Goal: Task Accomplishment & Management: Use online tool/utility

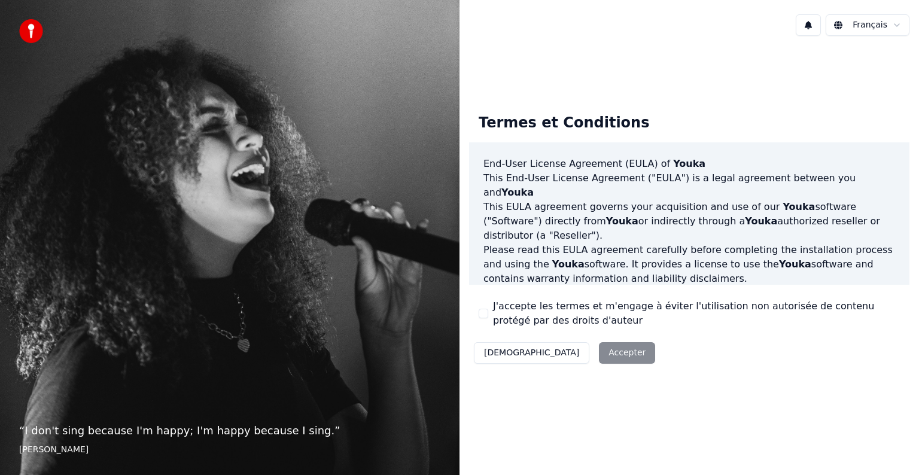
click at [483, 315] on button "J'accepte les termes et m'engage à éviter l'utilisation non autorisée de conten…" at bounding box center [483, 314] width 10 height 10
click at [599, 349] on button "Accepter" at bounding box center [627, 353] width 56 height 22
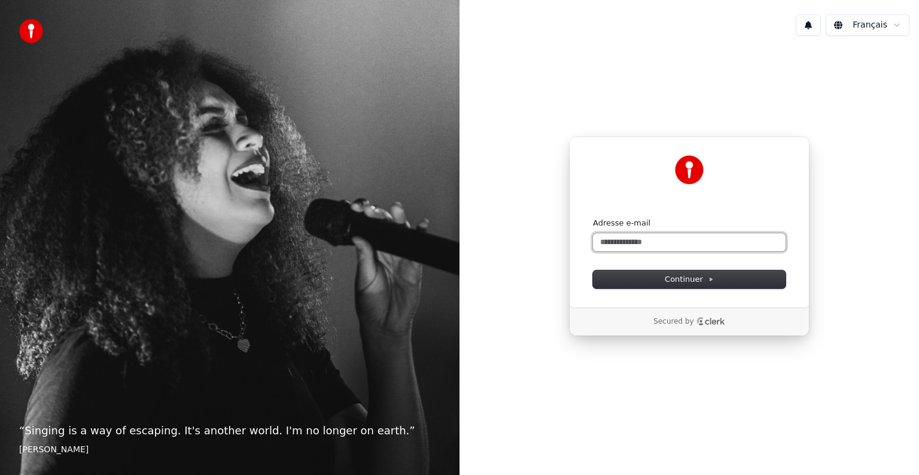
click at [620, 244] on input "Adresse e-mail" at bounding box center [689, 242] width 193 height 18
click at [645, 270] on button "Continuer" at bounding box center [689, 279] width 193 height 18
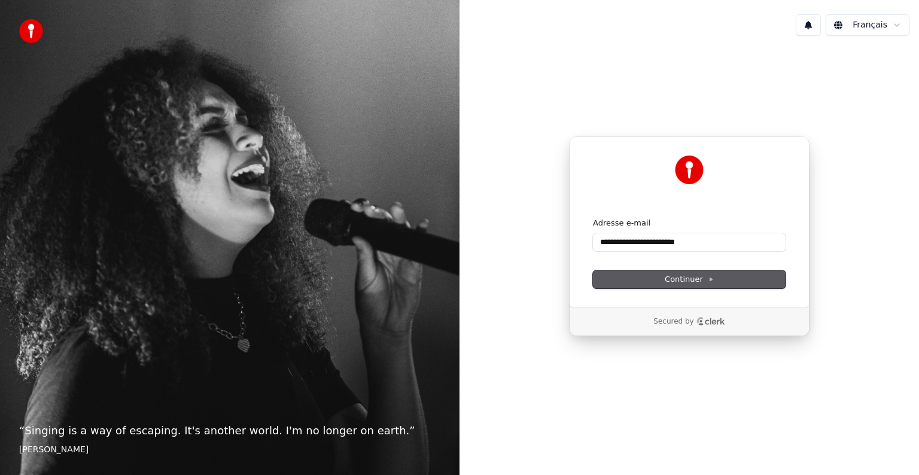
type input "**********"
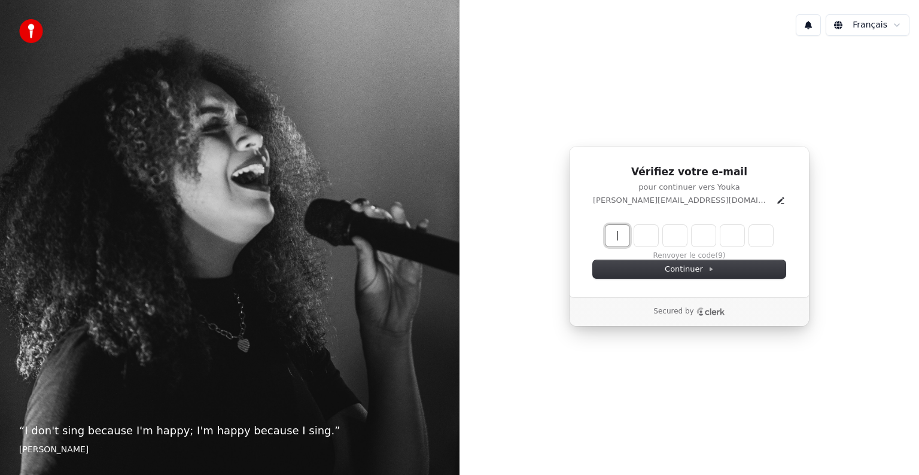
click at [620, 233] on input "Enter verification code" at bounding box center [688, 236] width 167 height 22
type input "******"
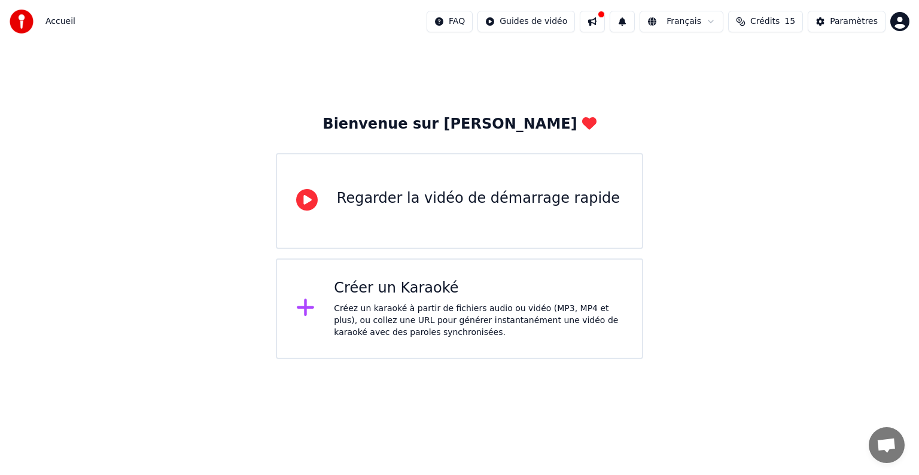
click at [469, 202] on div "Regarder la vidéo de démarrage rapide" at bounding box center [478, 198] width 283 height 19
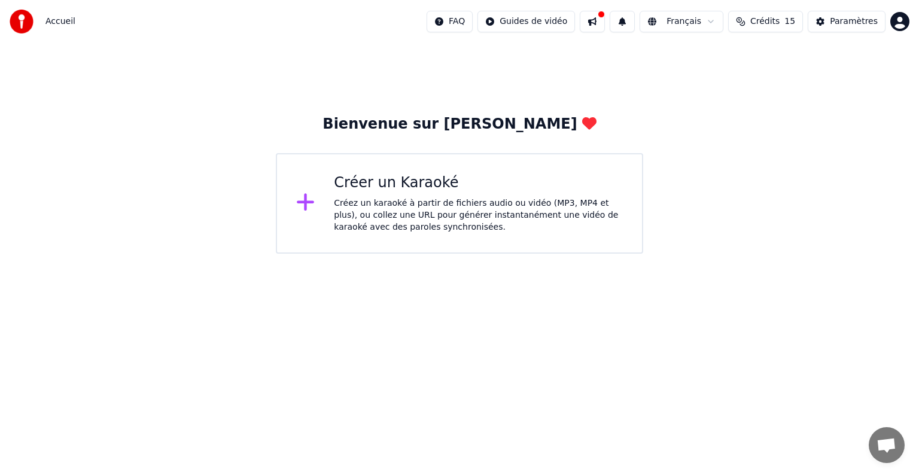
click at [398, 227] on div "Créez un karaoké à partir de fichiers audio ou vidéo (MP3, MP4 et plus), ou col…" at bounding box center [478, 215] width 289 height 36
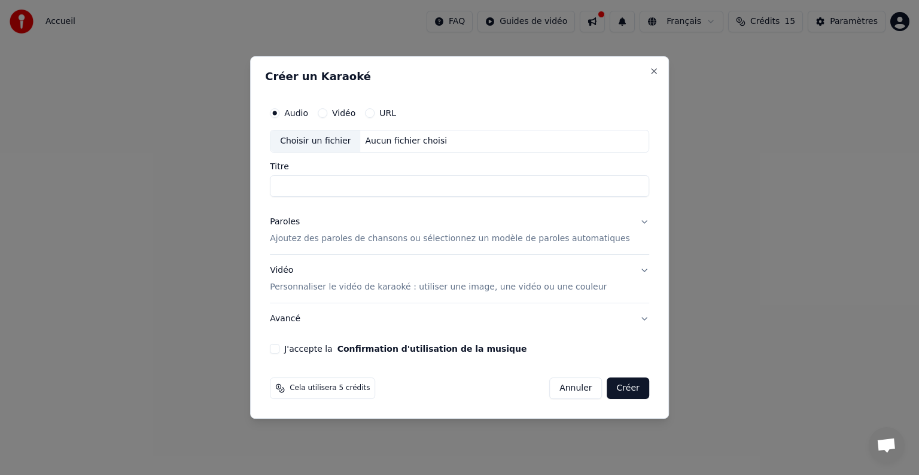
click at [328, 184] on input "Titre" at bounding box center [459, 186] width 379 height 22
type input "**********"
click at [432, 243] on p "Ajoutez des paroles de chansons ou sélectionnez un modèle de paroles automatiqu…" at bounding box center [450, 239] width 360 height 12
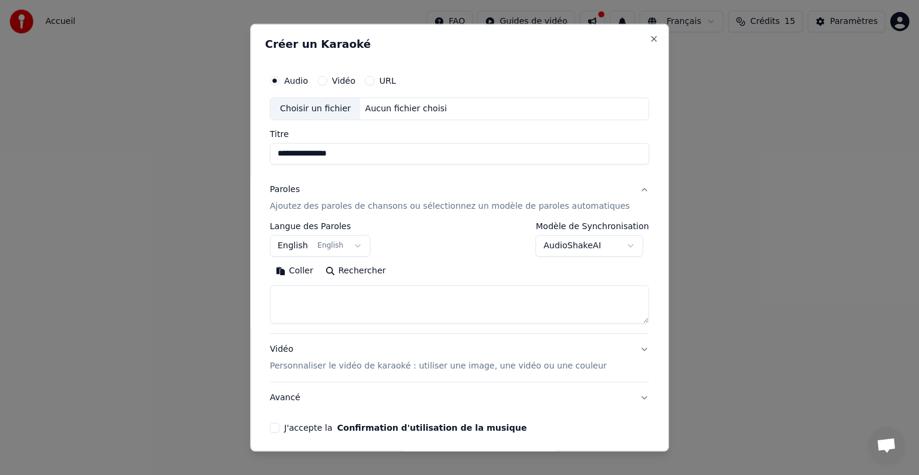
click at [366, 245] on button "English English" at bounding box center [320, 246] width 100 height 22
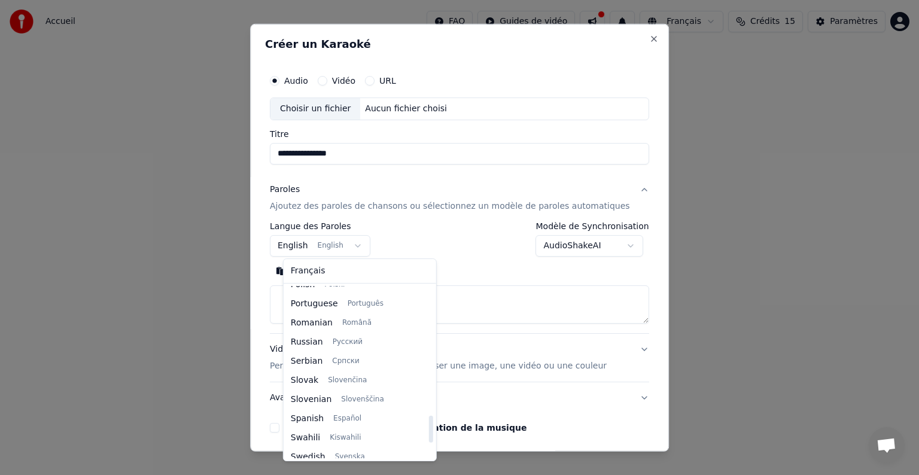
scroll to position [739, 0]
select select "**"
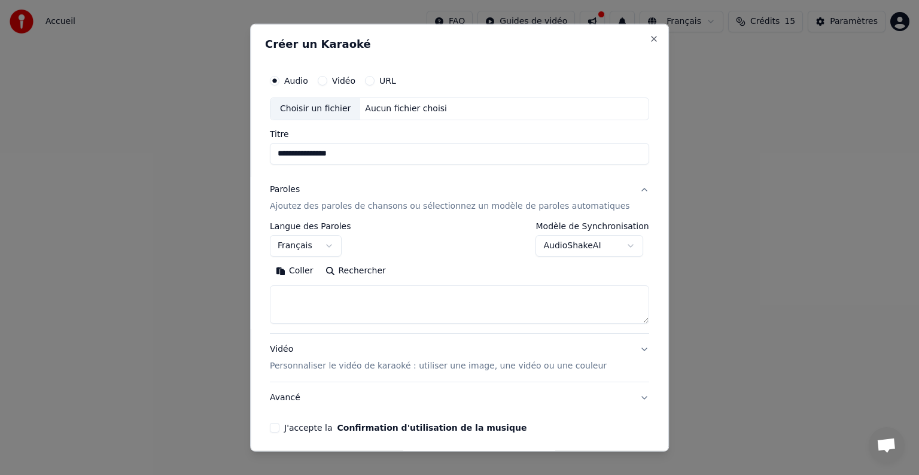
click at [300, 269] on button "Coller" at bounding box center [295, 270] width 50 height 19
drag, startPoint x: 360, startPoint y: 153, endPoint x: 400, endPoint y: 151, distance: 40.1
click at [400, 151] on input "**********" at bounding box center [459, 154] width 379 height 22
click at [340, 110] on div "Choisir un fichier" at bounding box center [315, 109] width 90 height 22
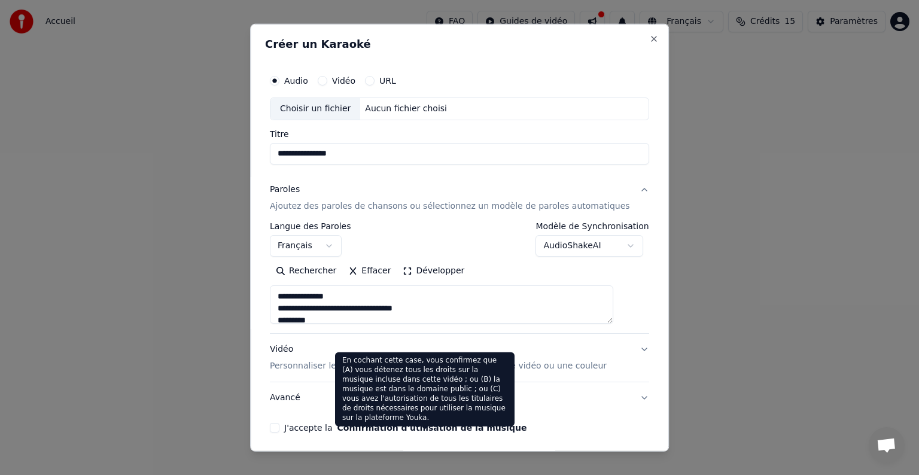
click at [468, 431] on button "Confirmation d'utilisation de la musique" at bounding box center [432, 427] width 190 height 8
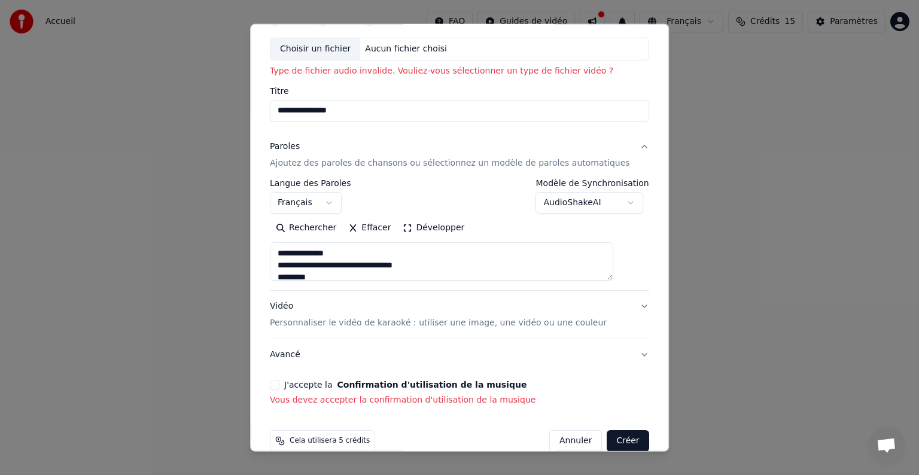
scroll to position [79, 0]
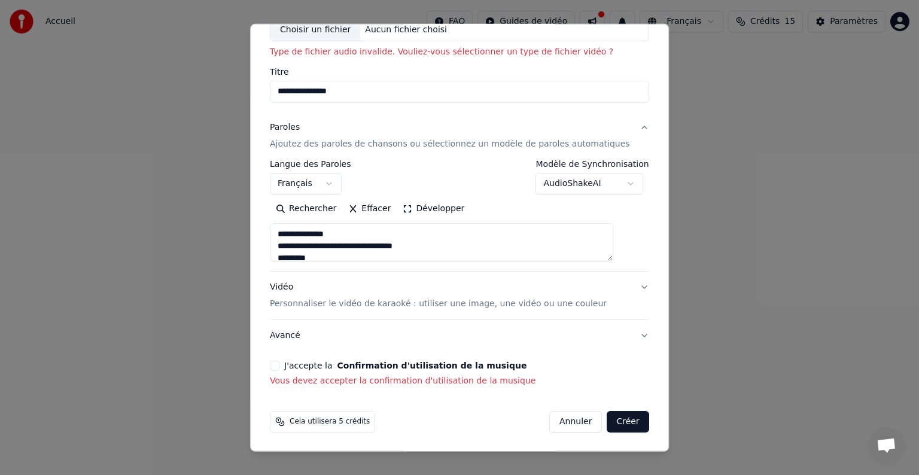
click at [279, 366] on button "J'accepte la Confirmation d'utilisation de la musique" at bounding box center [275, 366] width 10 height 10
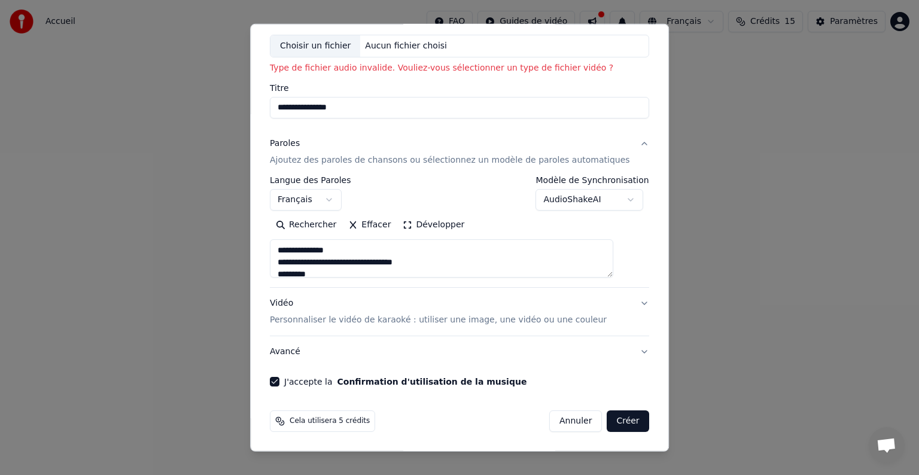
scroll to position [62, 0]
click at [525, 317] on p "Personnaliser le vidéo de karaoké : utiliser une image, une vidéo ou une couleur" at bounding box center [438, 321] width 337 height 12
type textarea "**********"
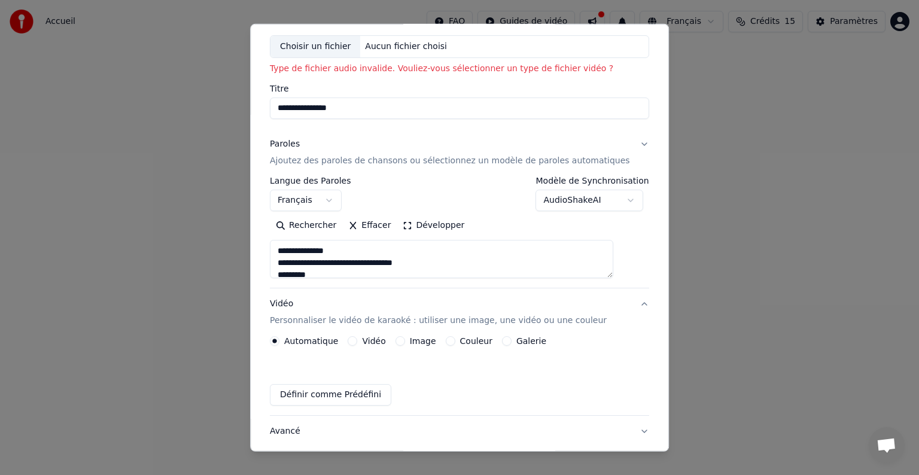
scroll to position [30, 0]
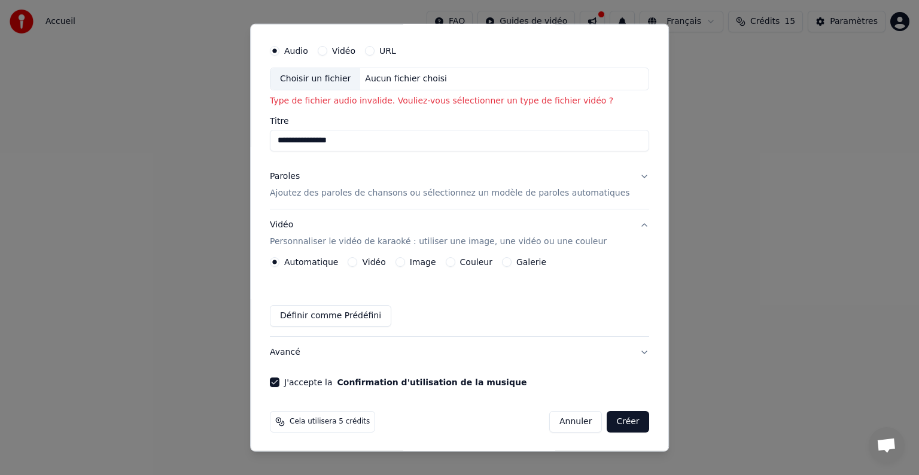
click at [517, 261] on label "Galerie" at bounding box center [531, 262] width 30 height 8
click at [511, 261] on button "Galerie" at bounding box center [507, 262] width 10 height 10
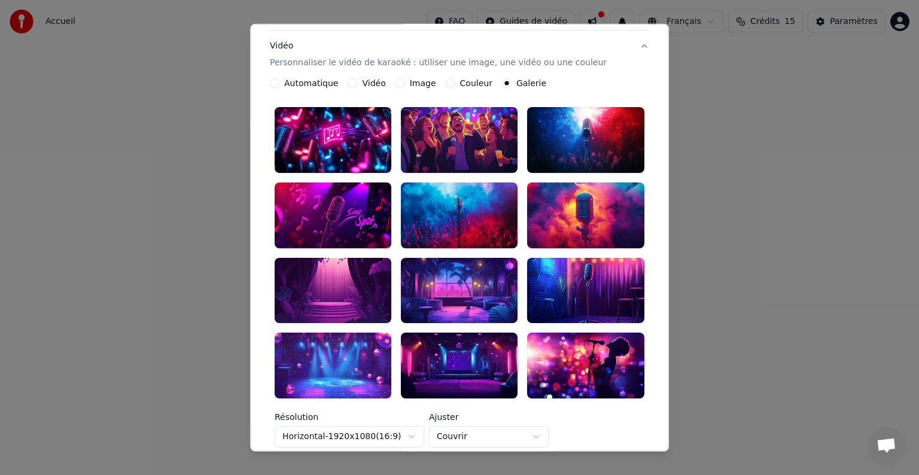
scroll to position [209, 0]
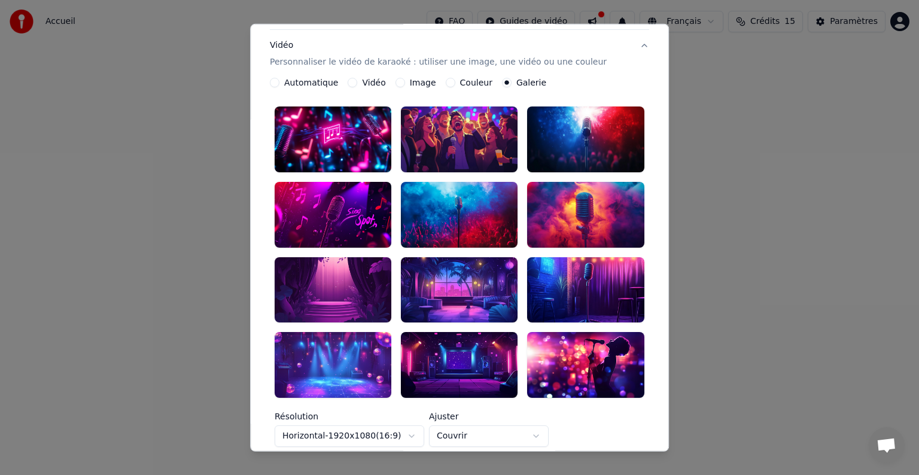
click at [361, 141] on div at bounding box center [333, 139] width 117 height 66
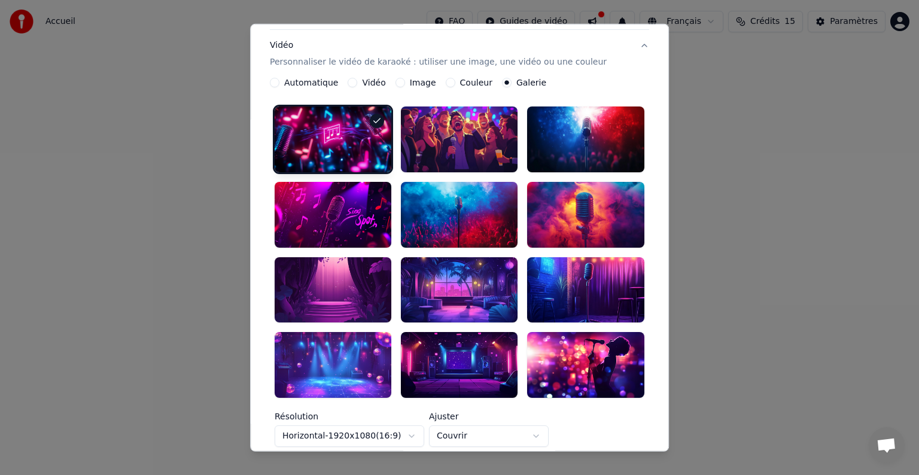
click at [342, 332] on div at bounding box center [333, 365] width 117 height 66
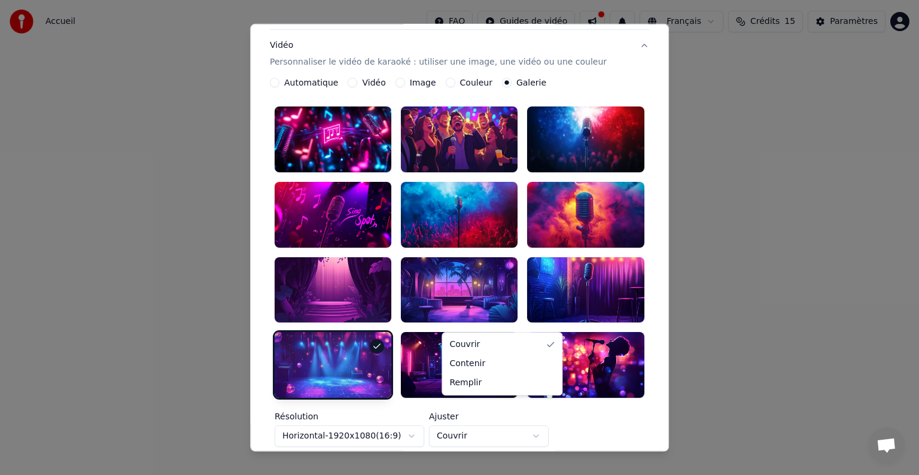
click at [471, 254] on body "**********" at bounding box center [459, 127] width 919 height 254
select select "****"
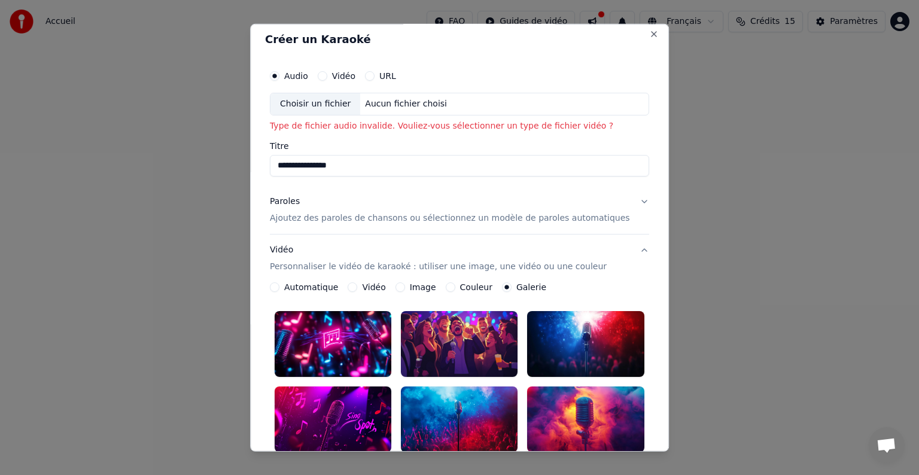
scroll to position [0, 0]
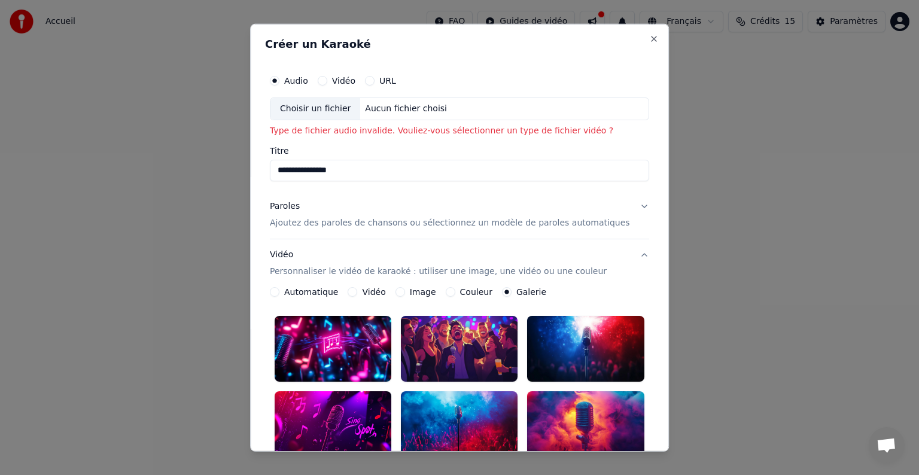
click at [340, 110] on div "Choisir un fichier" at bounding box center [315, 109] width 90 height 22
drag, startPoint x: 355, startPoint y: 172, endPoint x: 259, endPoint y: 160, distance: 96.4
click at [260, 160] on body "**********" at bounding box center [459, 127] width 919 height 254
click at [377, 164] on input "**********" at bounding box center [459, 171] width 379 height 22
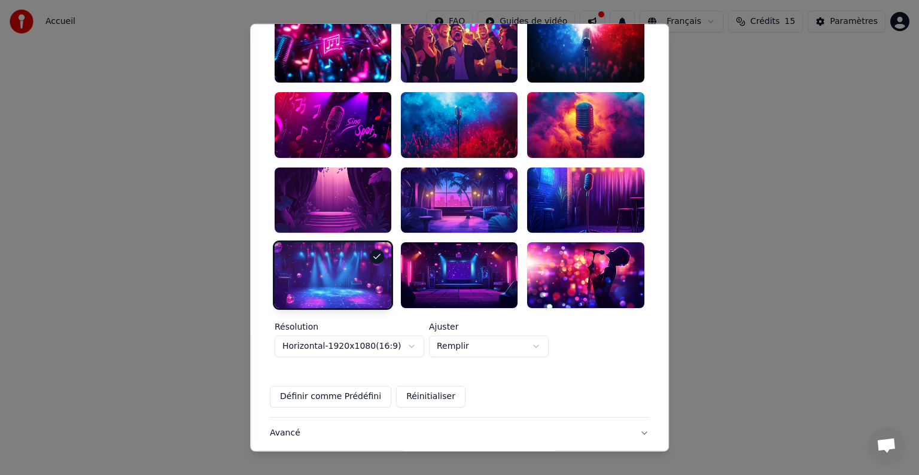
scroll to position [353, 0]
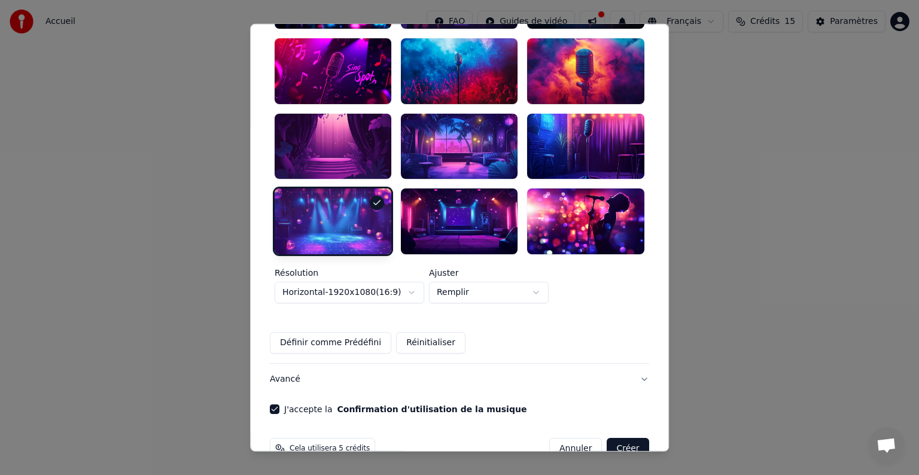
click at [621, 438] on button "Créer" at bounding box center [628, 449] width 42 height 22
click at [607, 438] on button "Créer" at bounding box center [628, 449] width 42 height 22
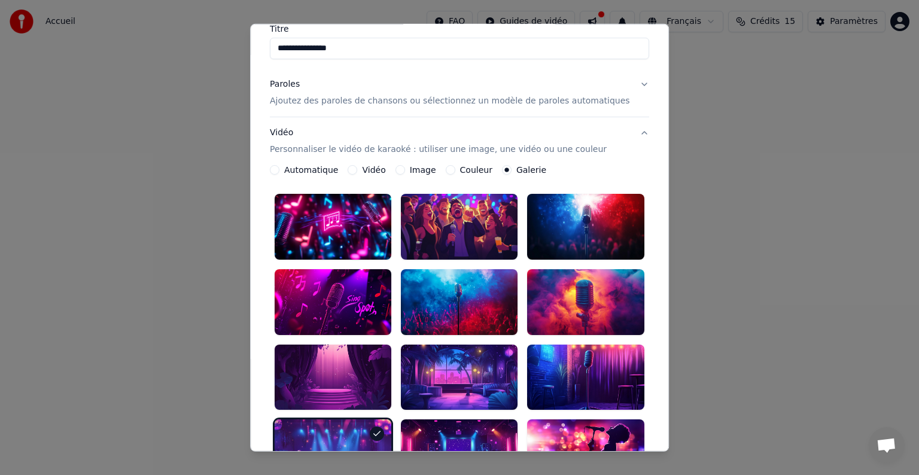
scroll to position [0, 0]
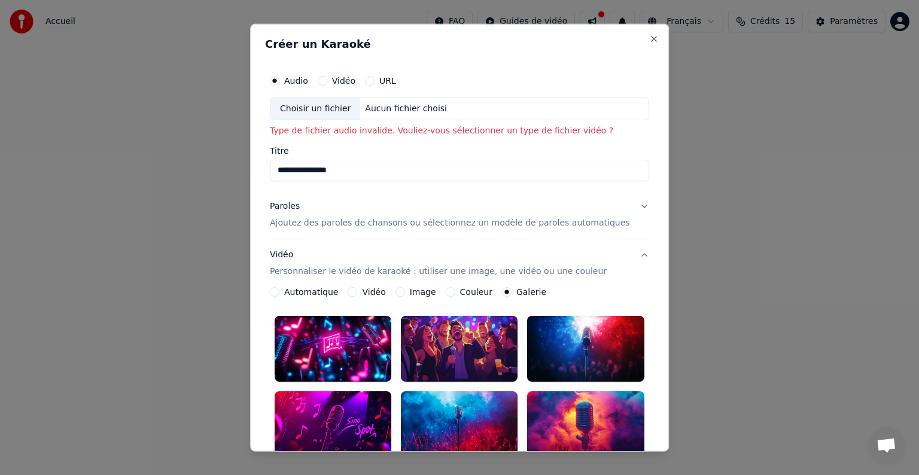
click at [374, 79] on button "URL" at bounding box center [370, 81] width 10 height 10
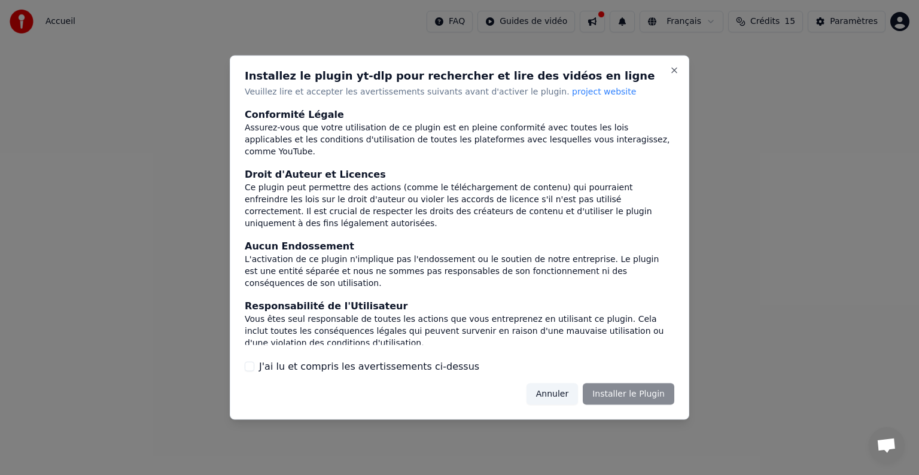
click at [561, 392] on button "Annuler" at bounding box center [551, 394] width 51 height 22
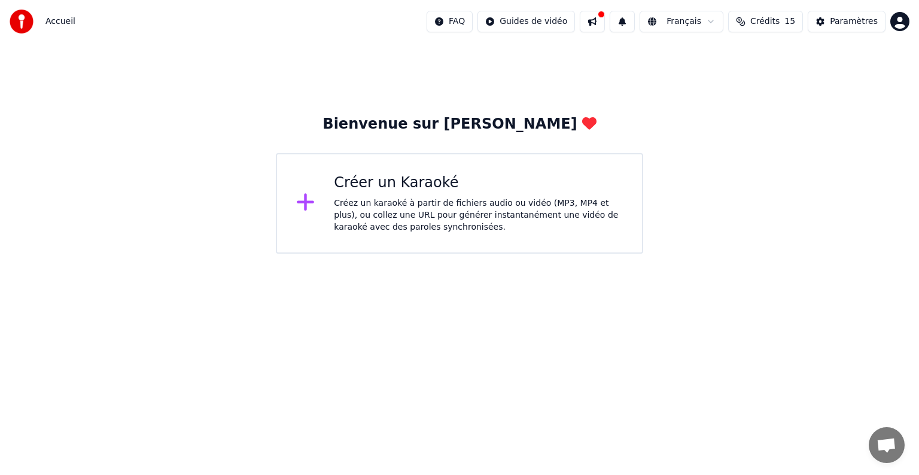
click at [445, 224] on div "Créez un karaoké à partir de fichiers audio ou vidéo (MP3, MP4 et plus), ou col…" at bounding box center [478, 215] width 289 height 36
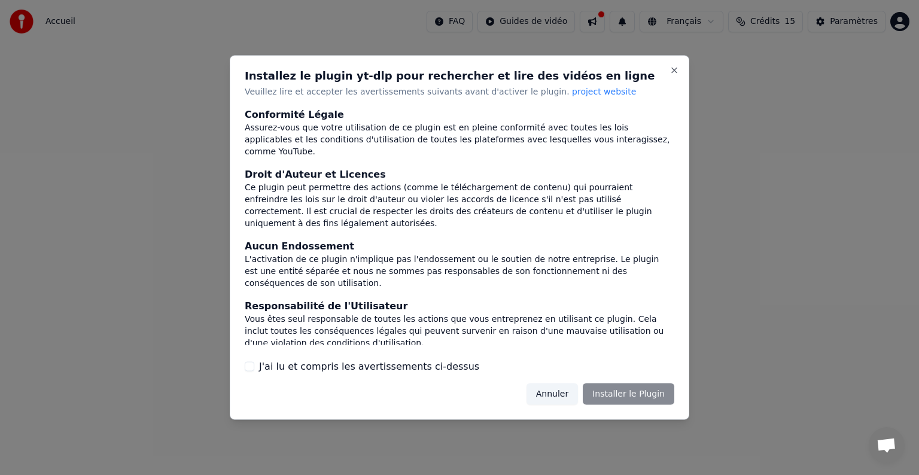
click at [553, 397] on button "Annuler" at bounding box center [551, 394] width 51 height 22
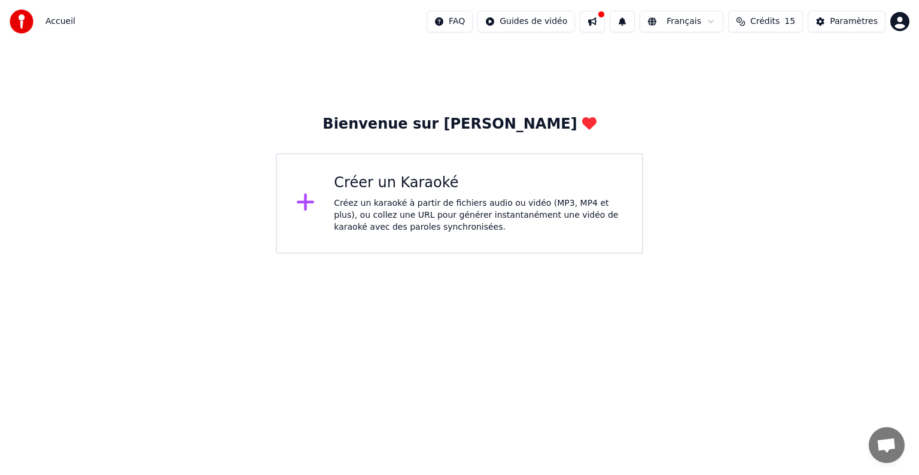
click at [437, 175] on div "Créer un Karaoké" at bounding box center [478, 182] width 289 height 19
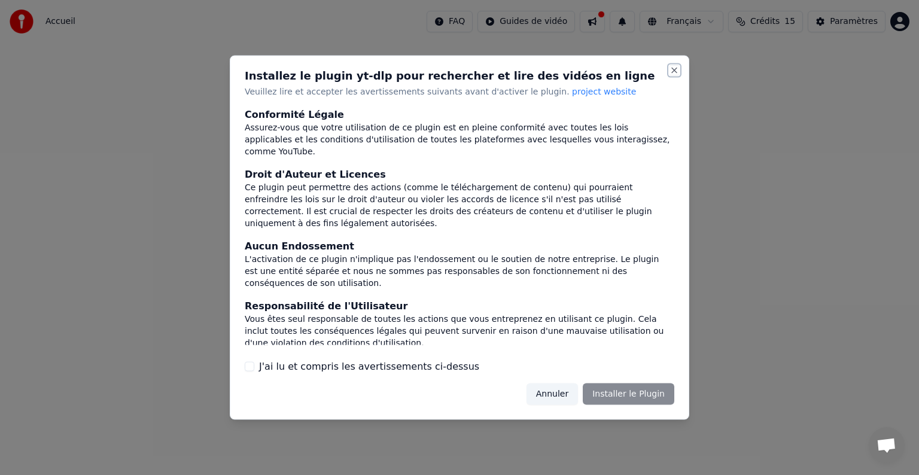
click at [672, 73] on button "Close" at bounding box center [674, 71] width 10 height 10
click at [676, 69] on button "Close" at bounding box center [674, 71] width 10 height 10
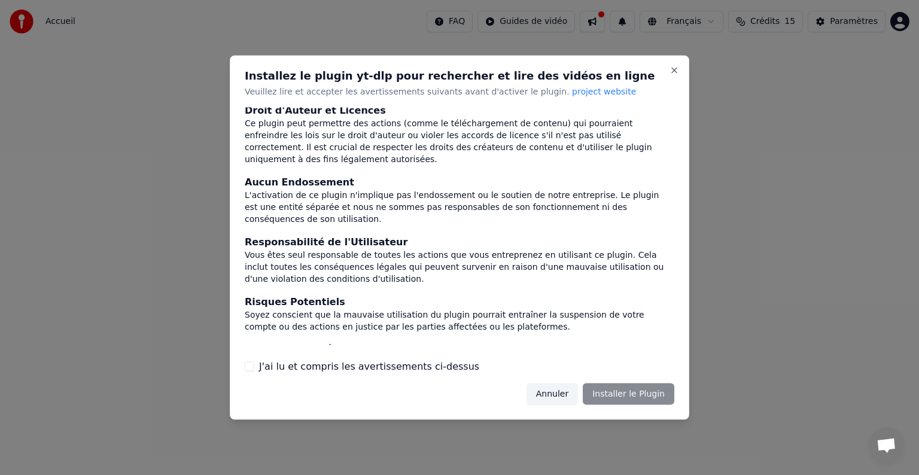
click at [257, 366] on div "J'ai lu et compris les avertissements ci-dessus" at bounding box center [459, 366] width 429 height 14
click at [247, 367] on button "J'ai lu et compris les avertissements ci-dessus" at bounding box center [250, 366] width 10 height 10
click at [627, 399] on button "Installer le Plugin" at bounding box center [629, 394] width 92 height 22
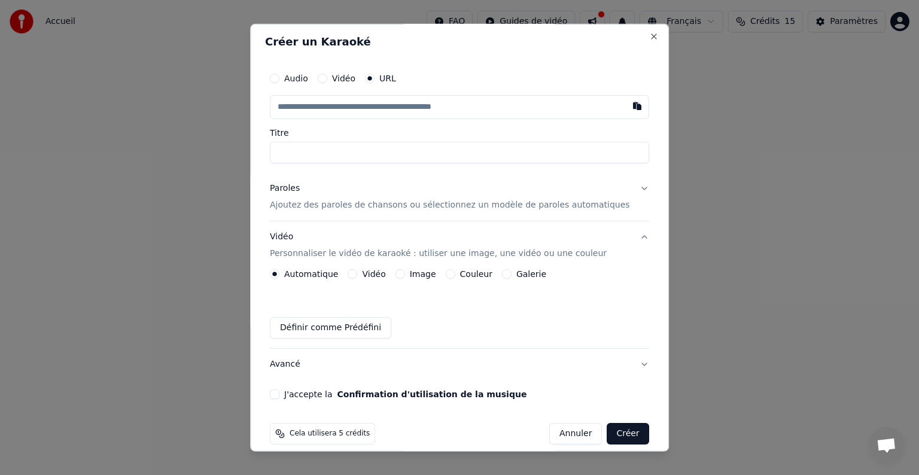
scroll to position [0, 0]
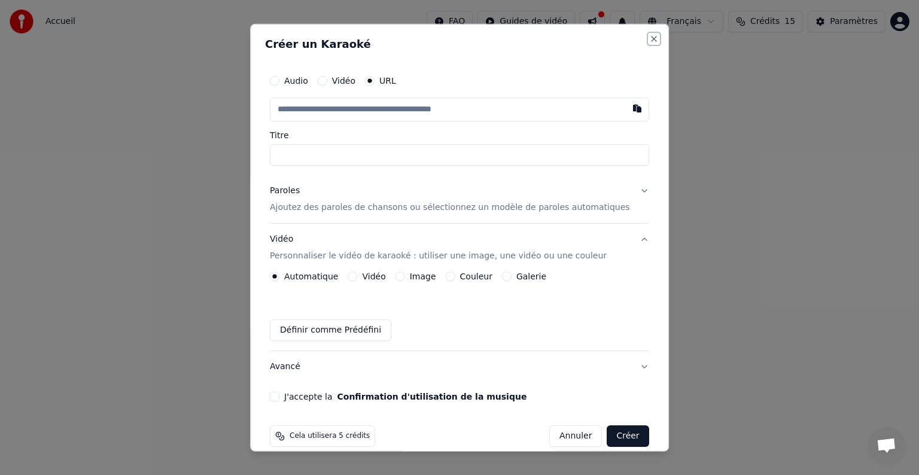
click at [649, 39] on button "Close" at bounding box center [654, 39] width 10 height 10
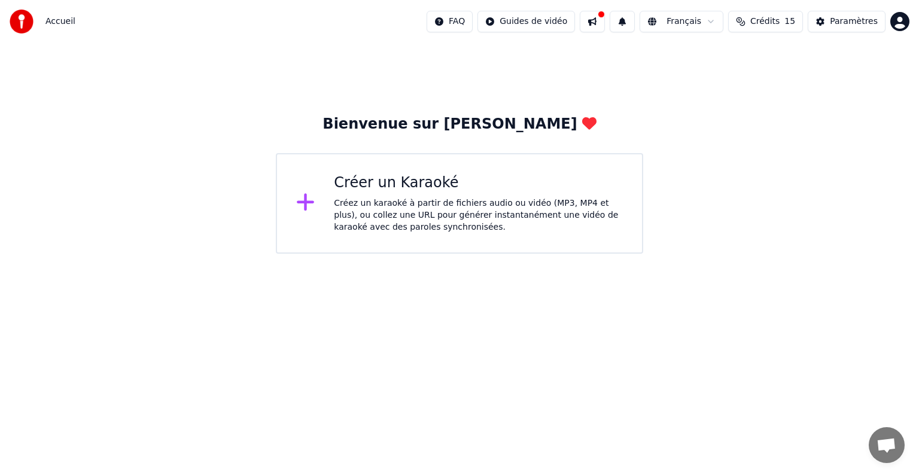
click at [764, 25] on span "Crédits" at bounding box center [764, 22] width 29 height 12
click at [550, 19] on html "Accueil FAQ Guides de vidéo Français Crédits 15 Paramètres Bienvenue sur Youka …" at bounding box center [459, 127] width 919 height 254
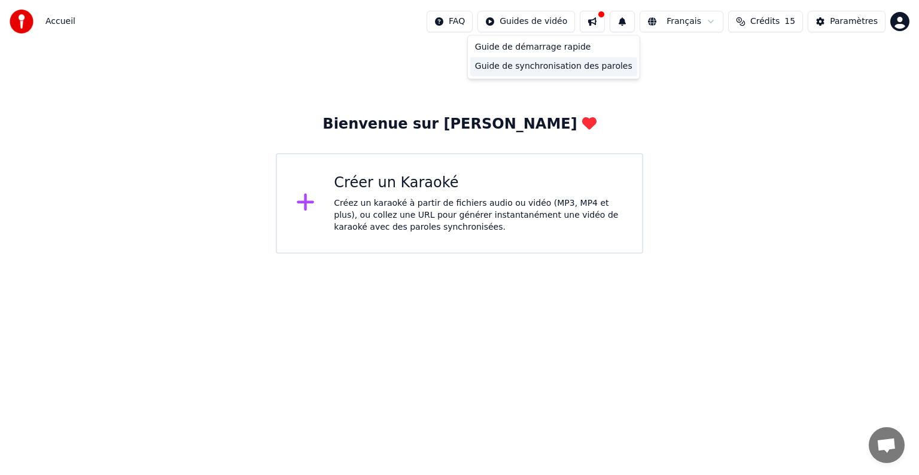
click at [562, 65] on div "Guide de synchronisation des paroles" at bounding box center [553, 66] width 167 height 19
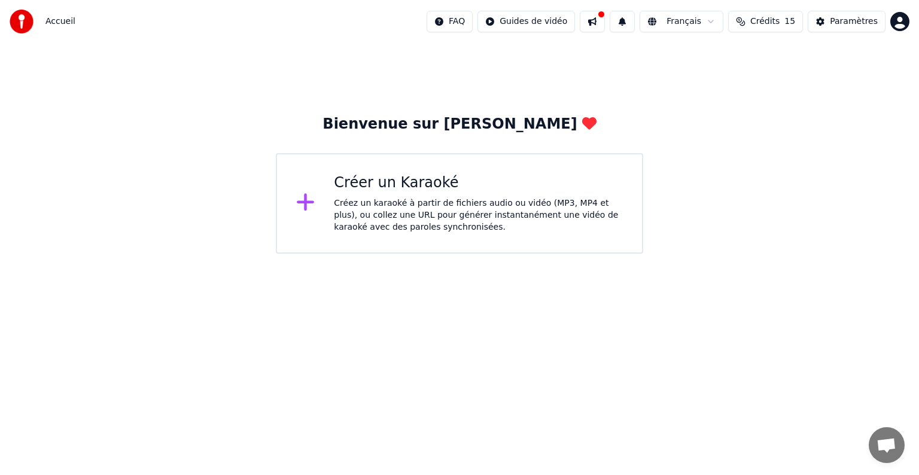
click at [401, 188] on div "Créer un Karaoké" at bounding box center [478, 182] width 289 height 19
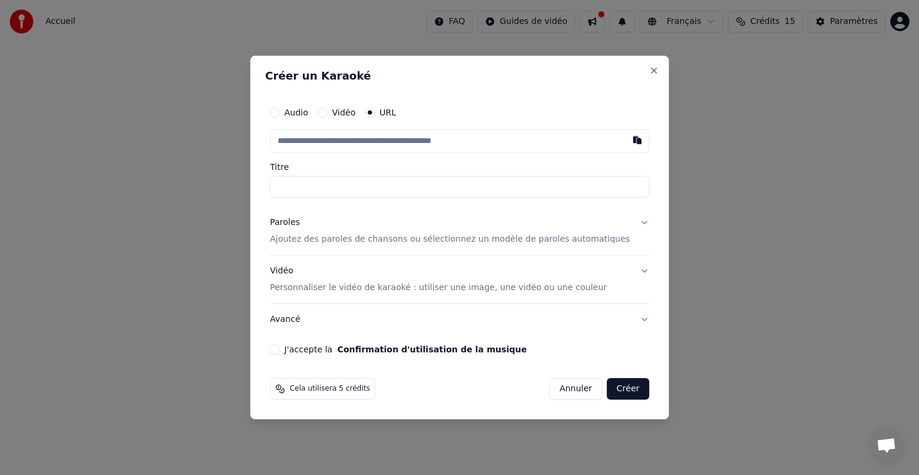
click at [306, 112] on label "Audio" at bounding box center [296, 112] width 24 height 8
click at [279, 112] on button "Audio" at bounding box center [275, 113] width 10 height 10
click at [358, 144] on div "Choisir un fichier" at bounding box center [315, 141] width 90 height 22
click at [348, 187] on input "Titre" at bounding box center [459, 186] width 379 height 22
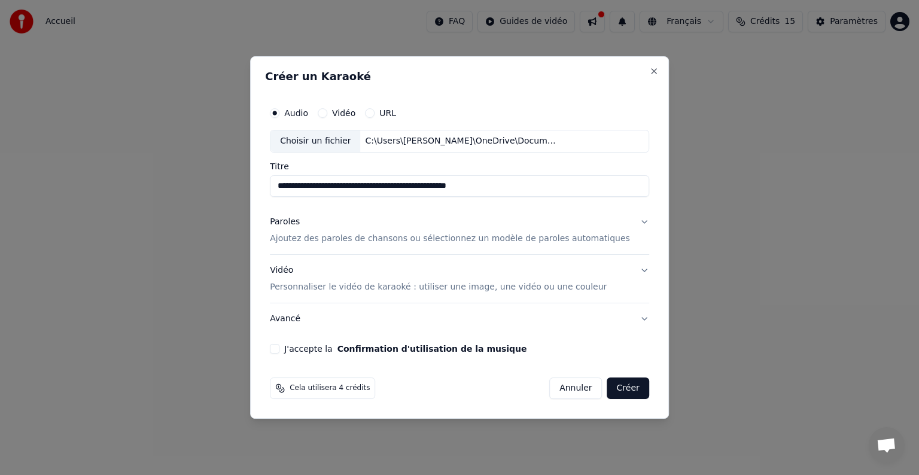
drag, startPoint x: 511, startPoint y: 188, endPoint x: 287, endPoint y: 209, distance: 224.7
click at [287, 209] on div "**********" at bounding box center [459, 227] width 389 height 262
type input "**********"
click at [397, 245] on button "Paroles Ajoutez des paroles de chansons ou sélectionnez un modèle de paroles au…" at bounding box center [459, 230] width 379 height 48
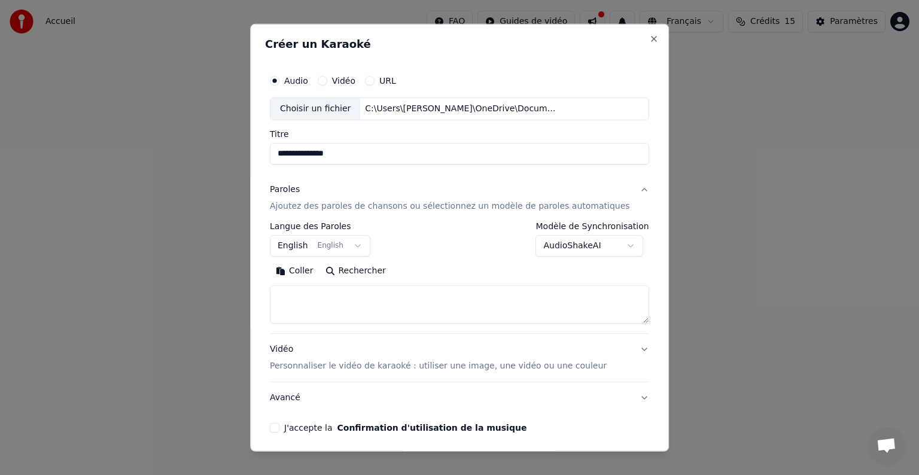
click at [353, 249] on button "English English" at bounding box center [320, 246] width 100 height 22
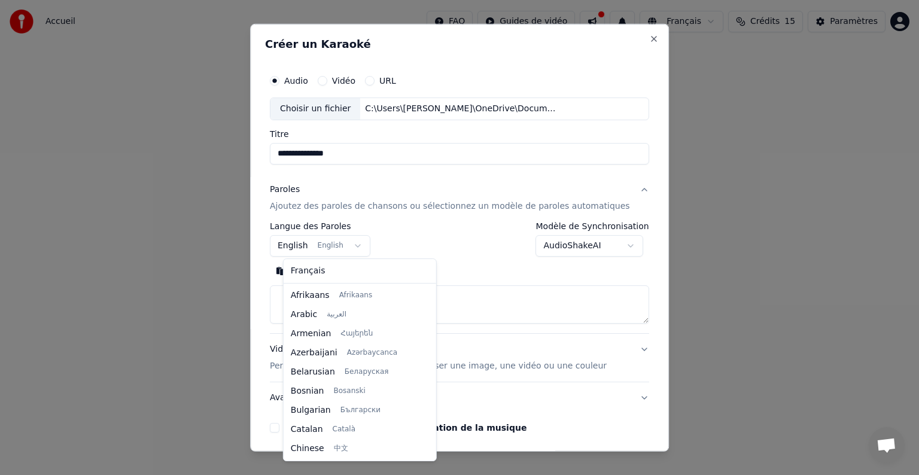
scroll to position [96, 0]
select select "**"
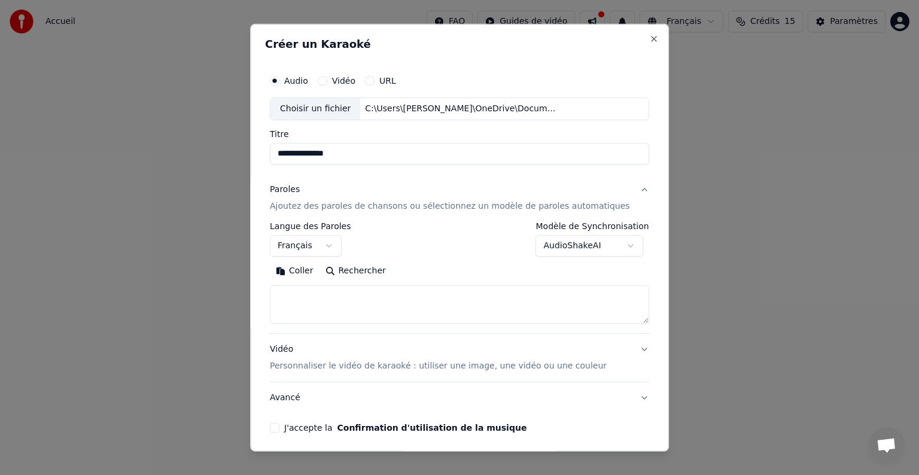
click at [310, 297] on textarea at bounding box center [459, 304] width 379 height 38
click at [316, 273] on button "Coller" at bounding box center [295, 270] width 50 height 19
click at [428, 304] on textarea "**********" at bounding box center [441, 304] width 343 height 38
drag, startPoint x: 287, startPoint y: 318, endPoint x: 361, endPoint y: 200, distance: 138.7
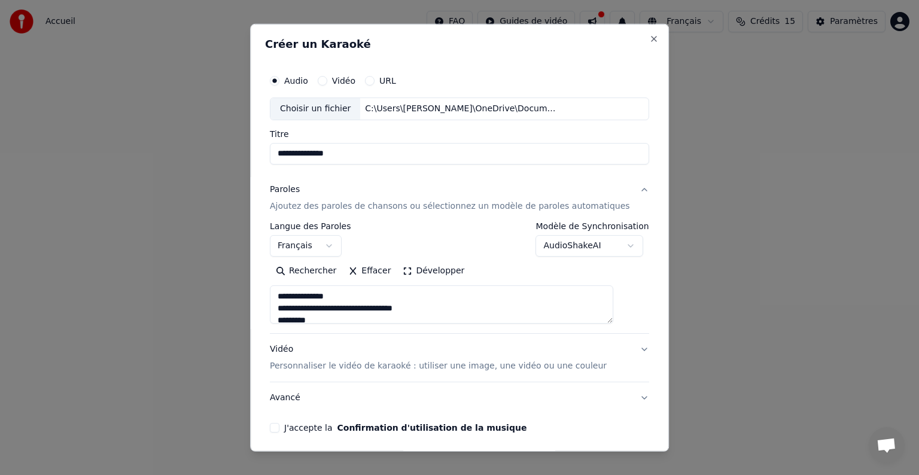
click at [361, 200] on div "**********" at bounding box center [459, 254] width 379 height 160
click at [388, 292] on textarea "**********" at bounding box center [441, 304] width 343 height 38
click at [345, 315] on textarea "**********" at bounding box center [441, 304] width 343 height 38
click at [328, 294] on textarea "**********" at bounding box center [441, 304] width 343 height 38
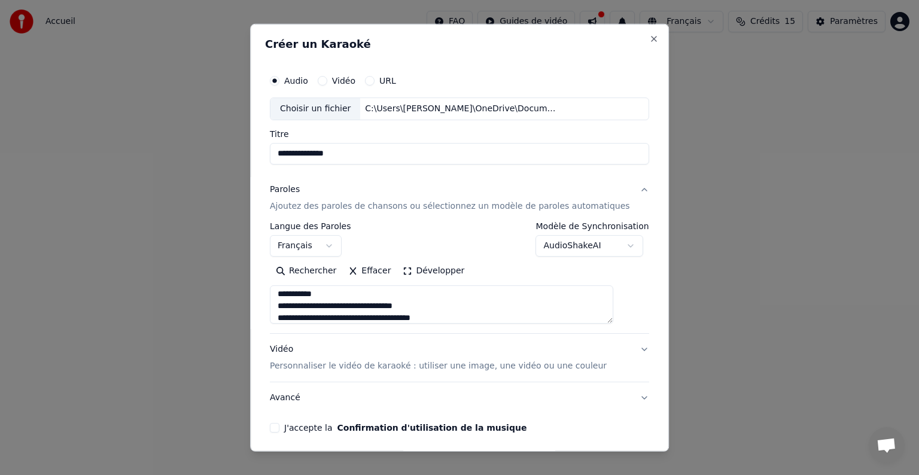
click at [328, 294] on textarea "**********" at bounding box center [441, 304] width 343 height 38
click at [319, 297] on textarea "**********" at bounding box center [441, 304] width 343 height 38
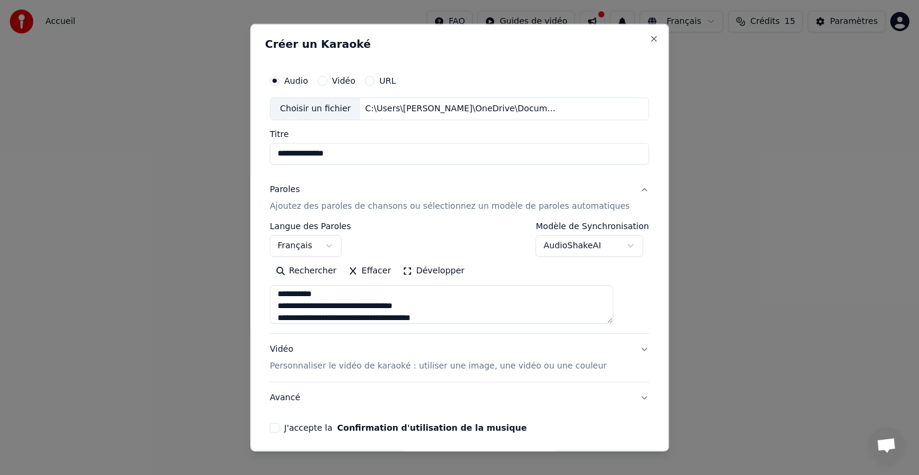
click at [319, 297] on textarea "**********" at bounding box center [441, 304] width 343 height 38
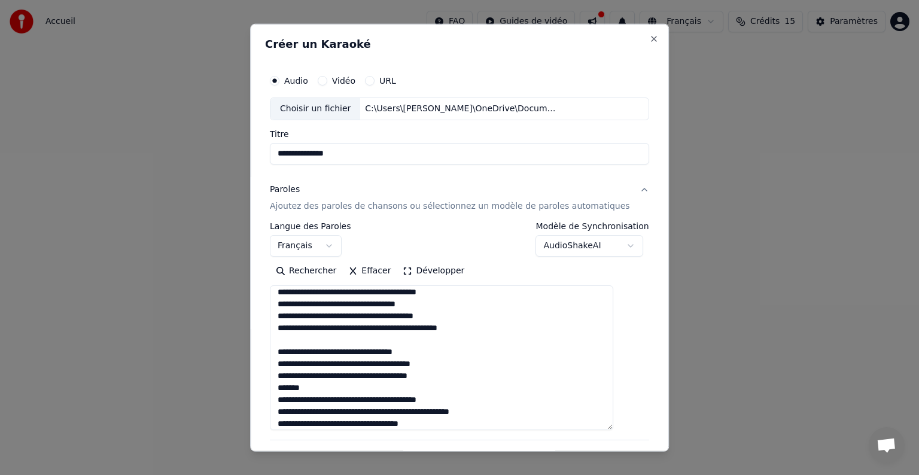
drag, startPoint x: 625, startPoint y: 319, endPoint x: 637, endPoint y: 426, distance: 107.7
click at [637, 426] on div "**********" at bounding box center [459, 238] width 419 height 428
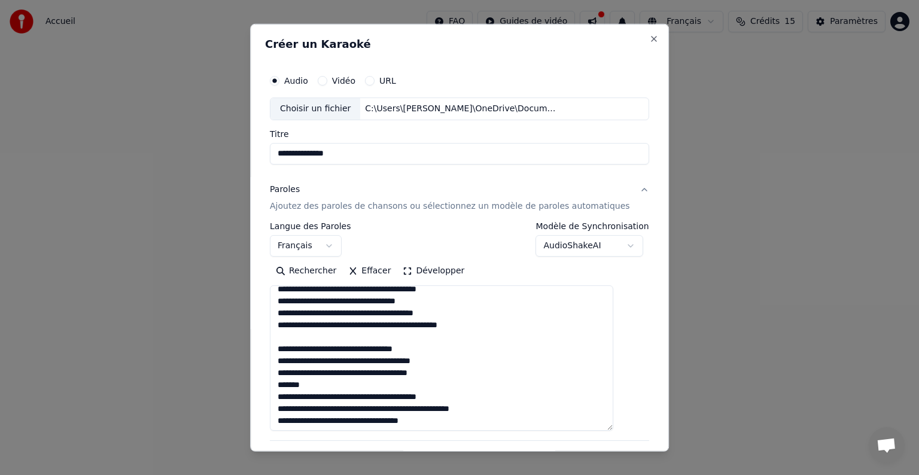
scroll to position [120, 0]
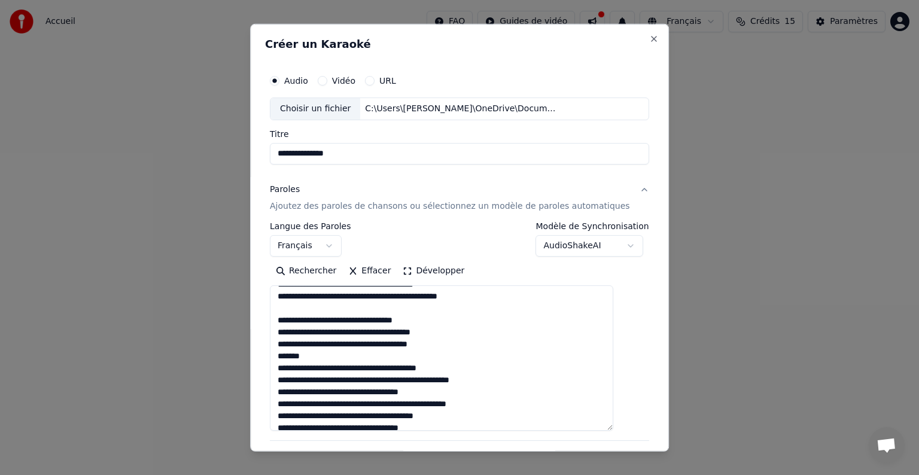
click at [468, 345] on textarea "**********" at bounding box center [441, 357] width 343 height 145
click at [313, 366] on textarea "**********" at bounding box center [441, 357] width 343 height 145
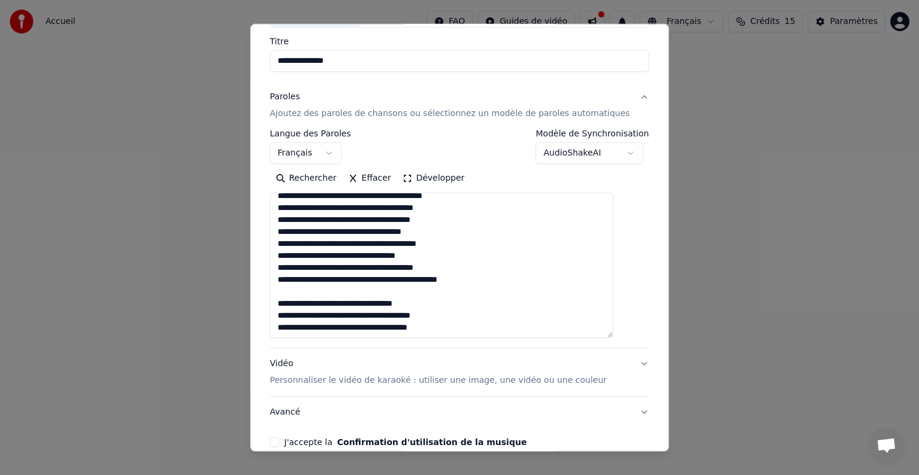
scroll to position [60, 0]
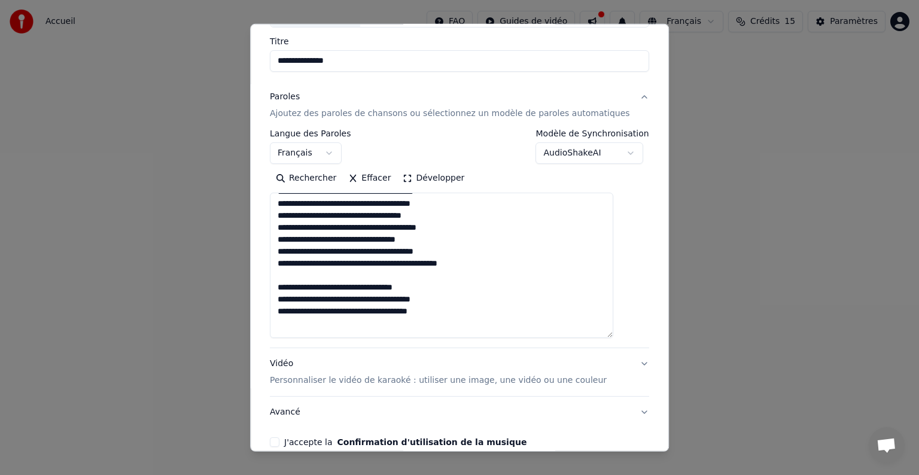
click at [413, 178] on button "Développer" at bounding box center [434, 178] width 74 height 19
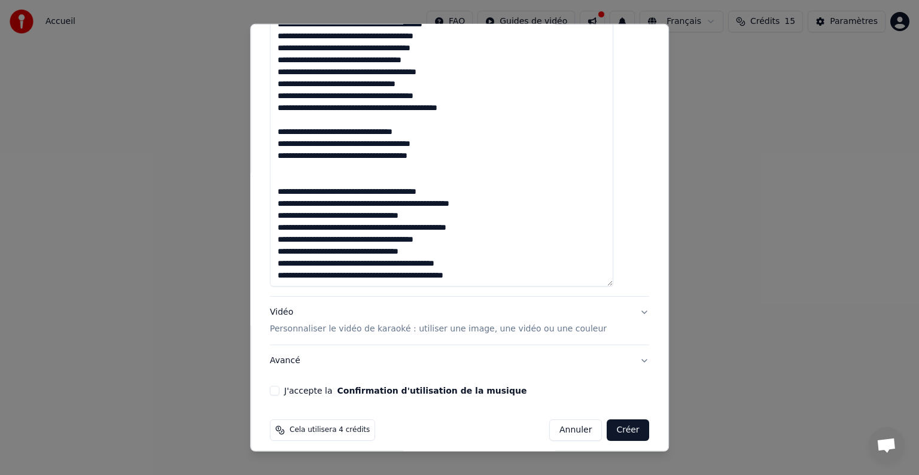
scroll to position [316, 0]
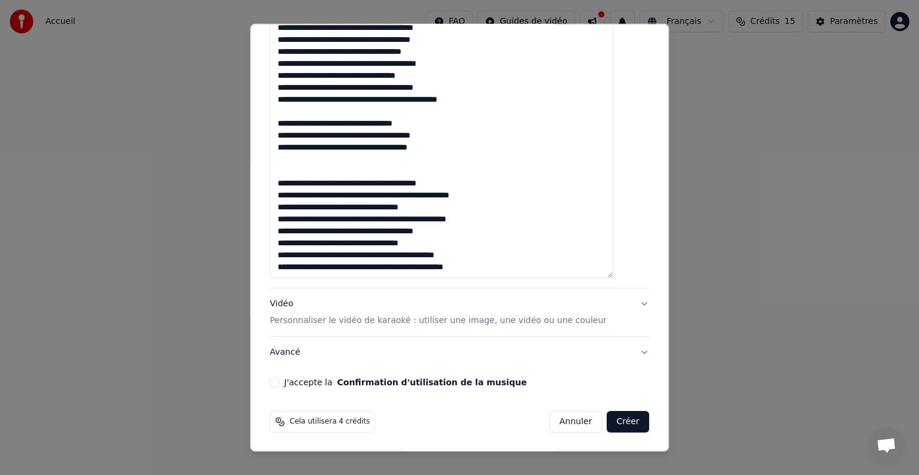
click at [515, 263] on textarea "**********" at bounding box center [441, 123] width 343 height 309
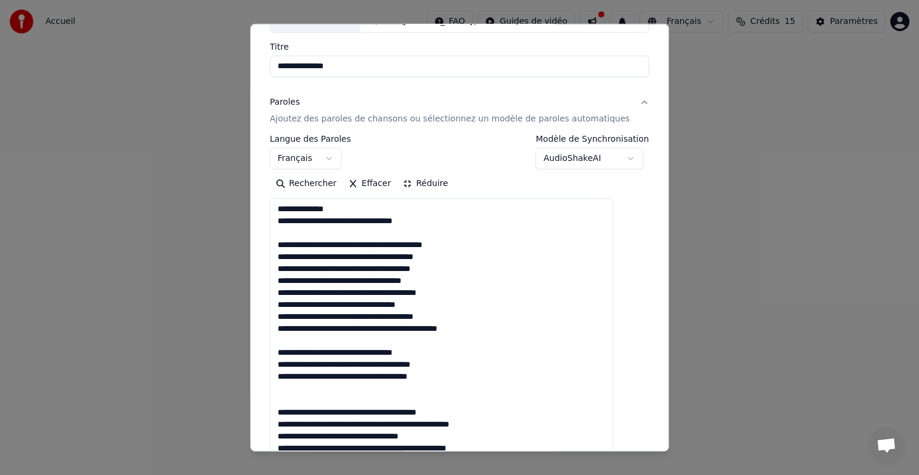
scroll to position [77, 0]
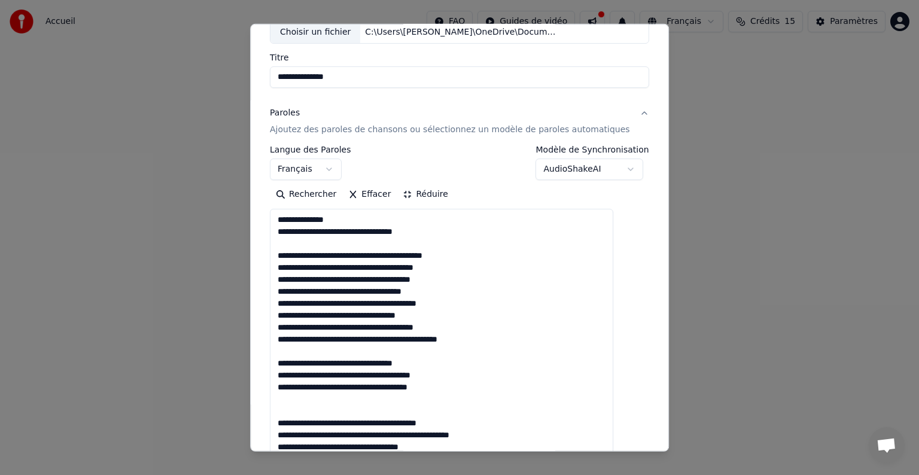
type textarea "**********"
click at [378, 196] on button "Effacer" at bounding box center [369, 194] width 54 height 19
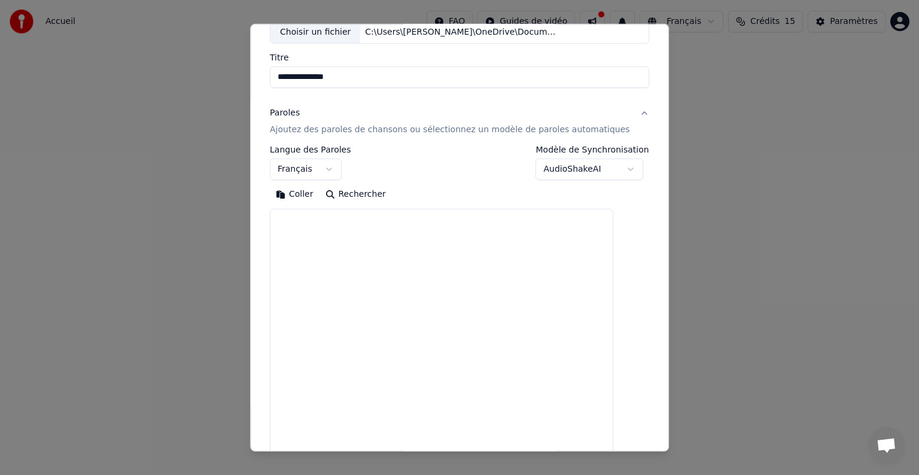
click at [367, 190] on button "Rechercher" at bounding box center [355, 194] width 72 height 19
click at [313, 193] on button "Coller" at bounding box center [295, 194] width 50 height 19
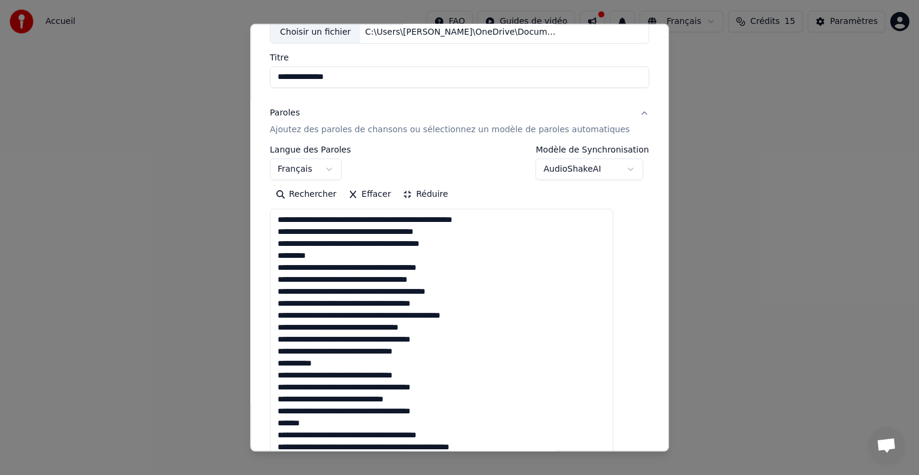
type textarea "**********"
click at [380, 194] on button "Effacer" at bounding box center [369, 194] width 54 height 19
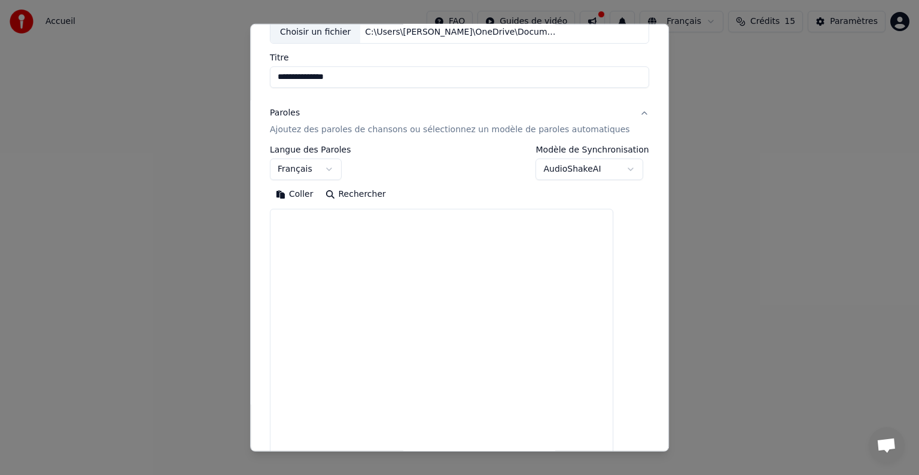
click at [309, 196] on button "Coller" at bounding box center [295, 194] width 50 height 19
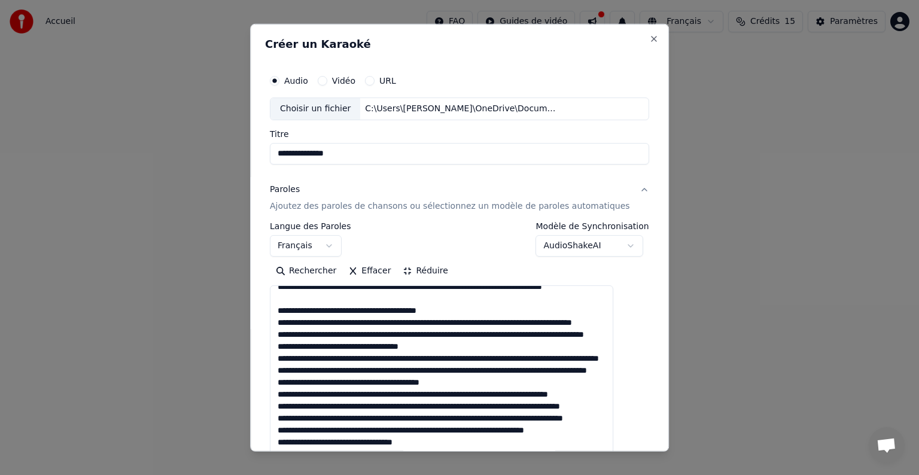
scroll to position [0, 0]
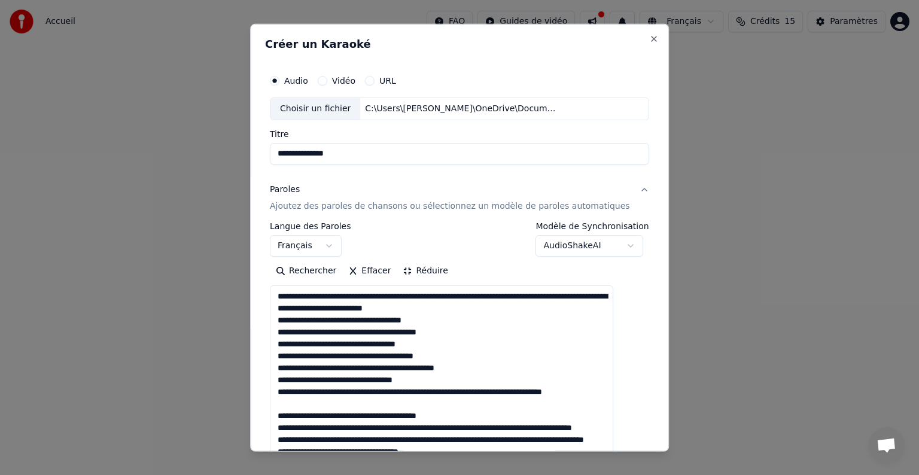
click at [490, 367] on textarea at bounding box center [441, 439] width 343 height 309
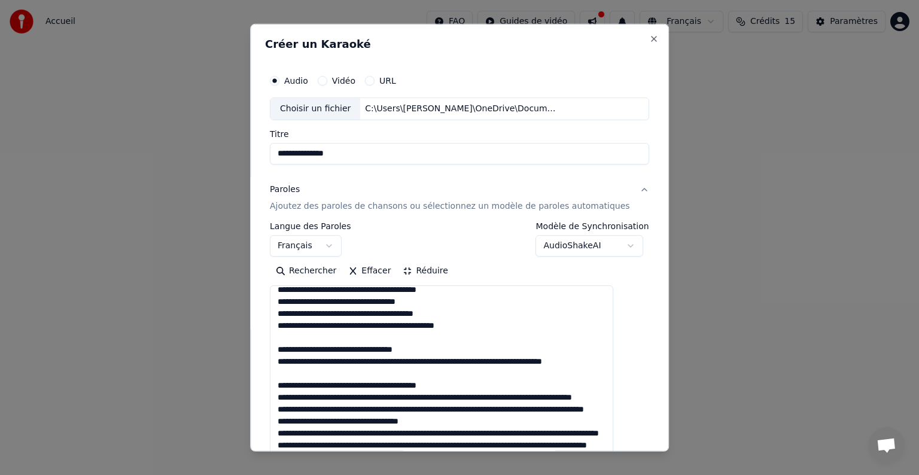
scroll to position [60, 0]
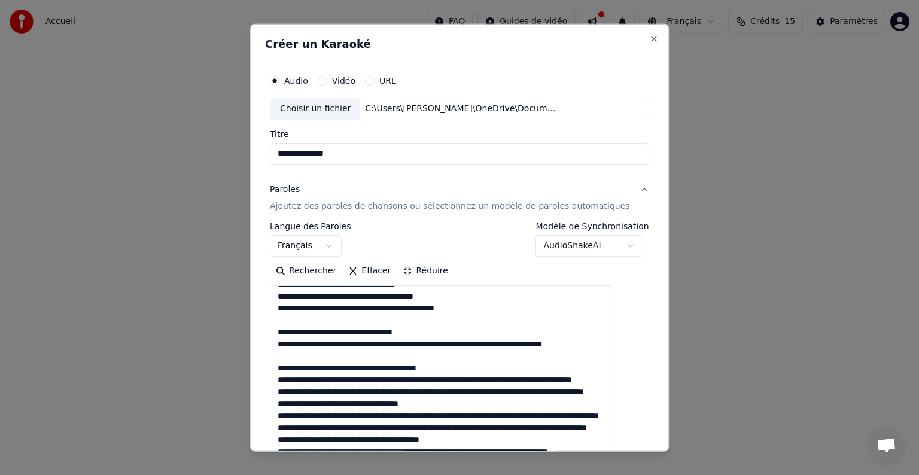
click at [456, 340] on textarea at bounding box center [441, 439] width 343 height 309
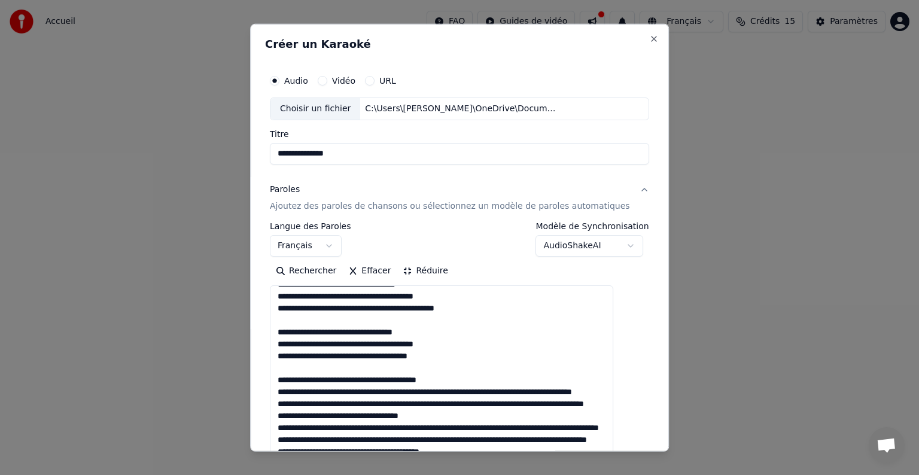
click at [487, 391] on textarea at bounding box center [441, 439] width 343 height 309
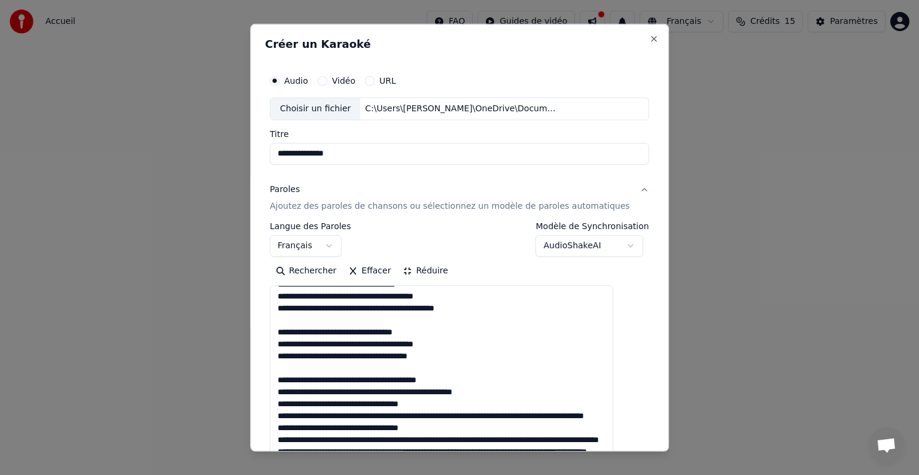
click at [481, 416] on textarea at bounding box center [441, 439] width 343 height 309
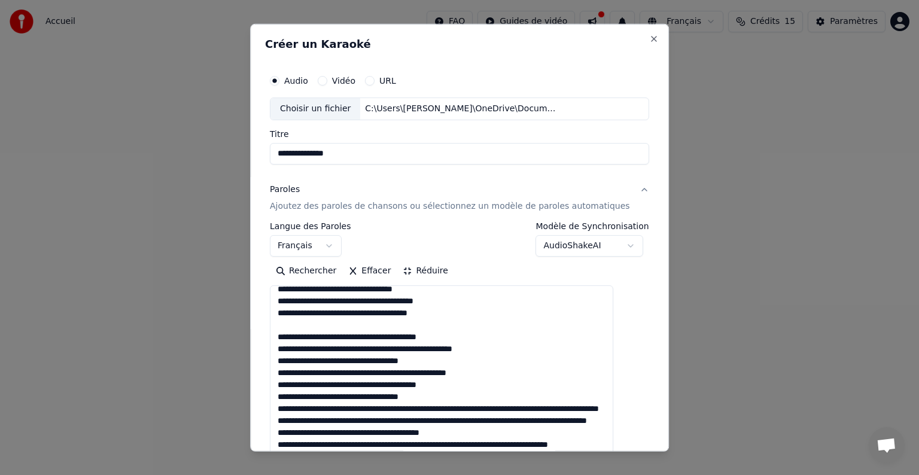
scroll to position [179, 0]
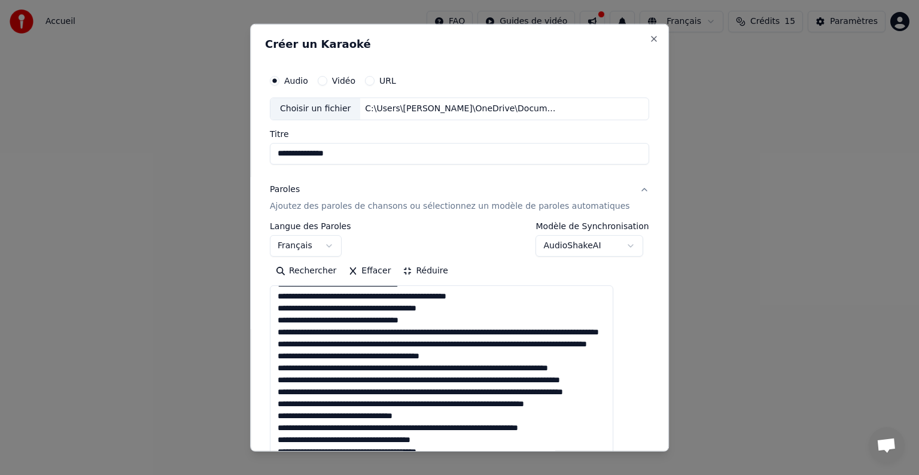
click at [472, 380] on textarea at bounding box center [441, 439] width 343 height 309
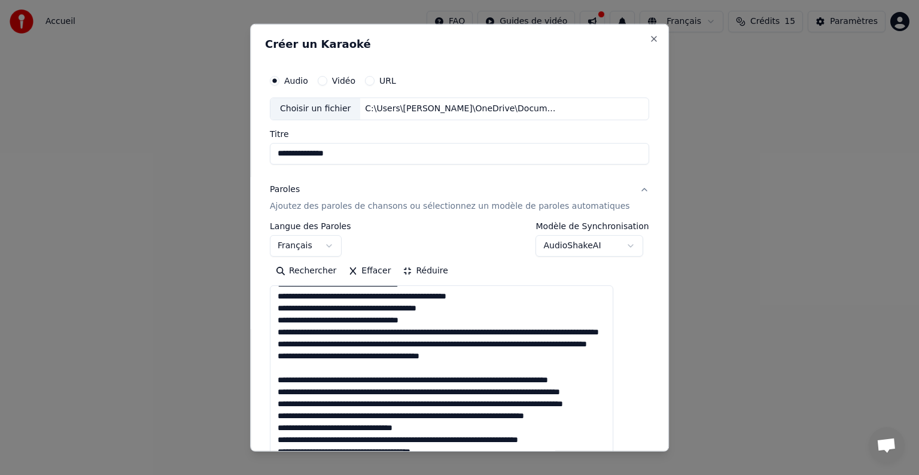
click at [482, 333] on textarea at bounding box center [441, 439] width 343 height 309
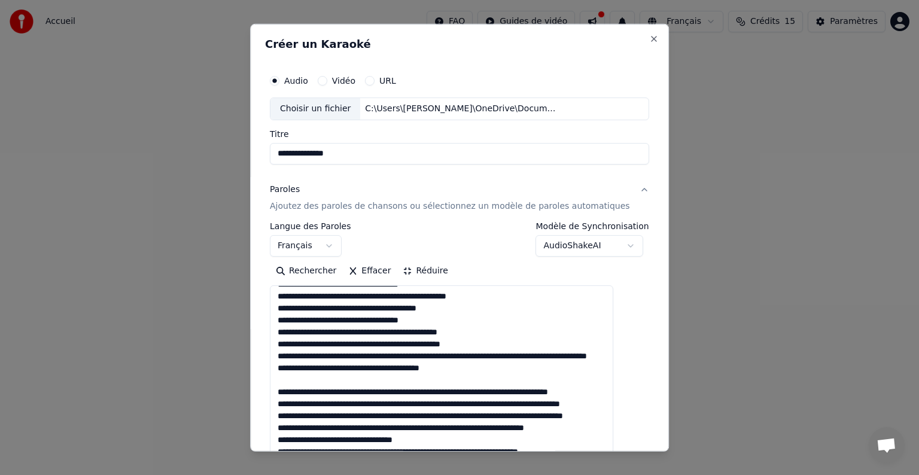
click at [498, 356] on textarea at bounding box center [441, 439] width 343 height 309
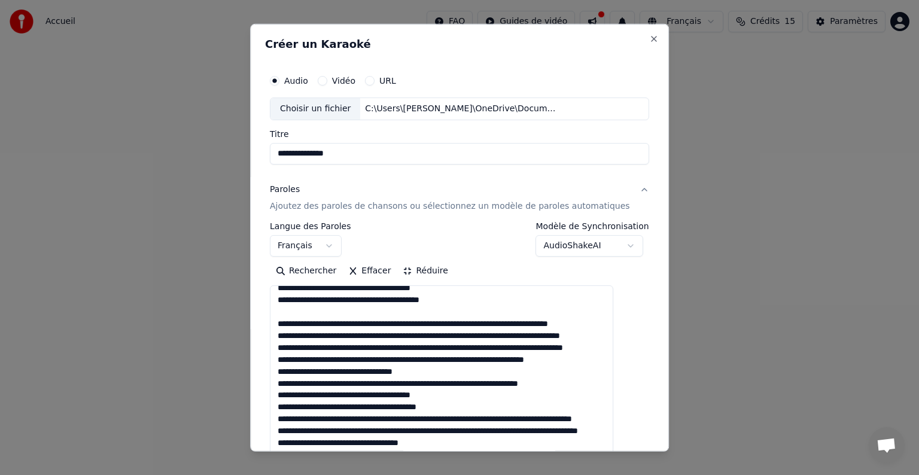
scroll to position [239, 0]
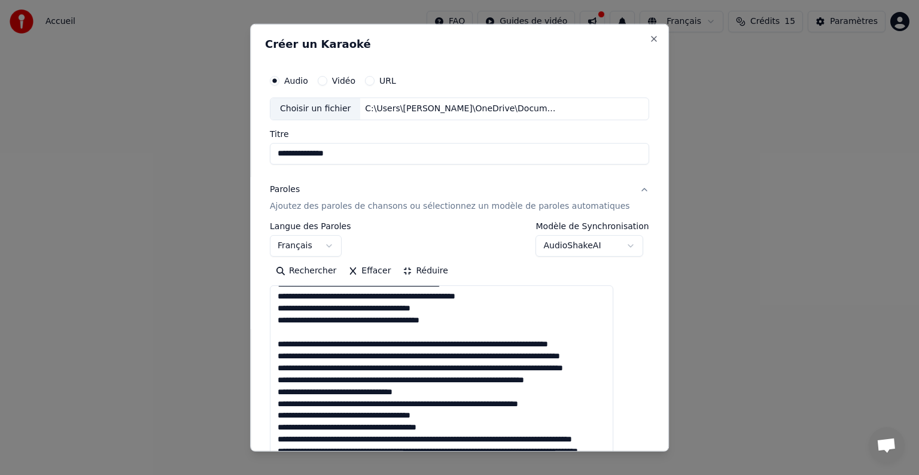
click at [463, 347] on textarea at bounding box center [441, 439] width 343 height 309
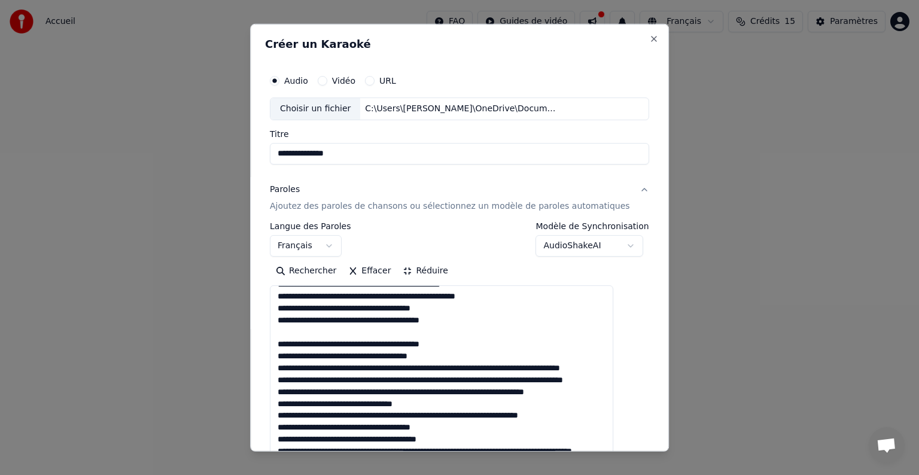
click at [480, 364] on textarea at bounding box center [441, 439] width 343 height 309
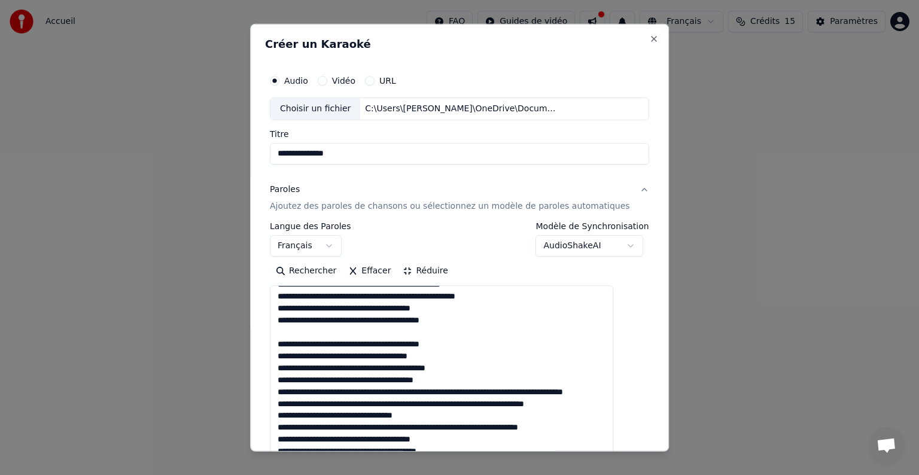
click at [490, 394] on textarea at bounding box center [441, 439] width 343 height 309
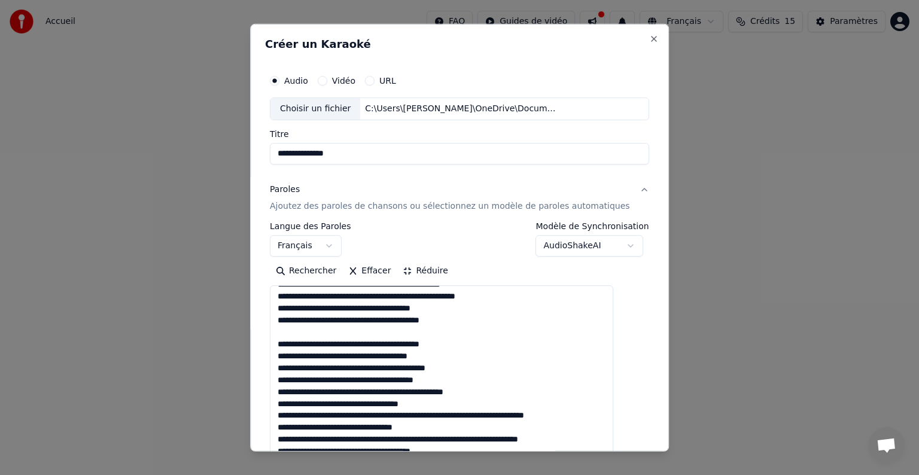
click at [457, 417] on textarea at bounding box center [441, 439] width 343 height 309
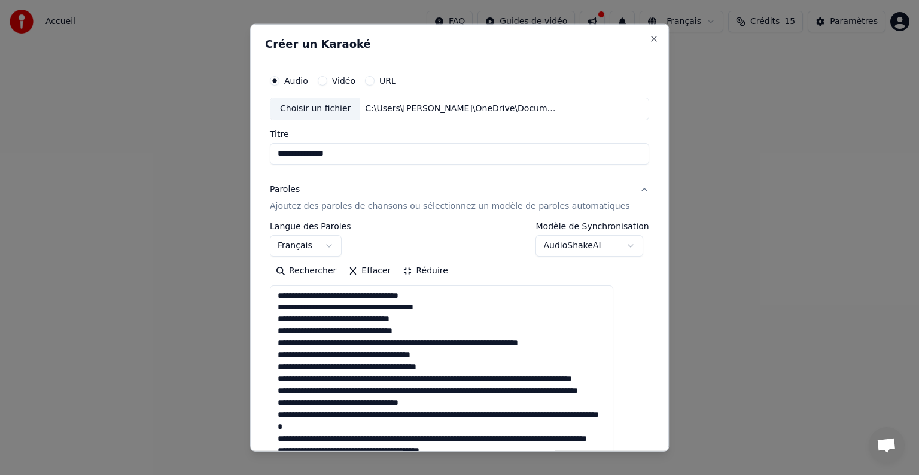
scroll to position [359, 0]
click at [434, 309] on textarea at bounding box center [441, 439] width 343 height 309
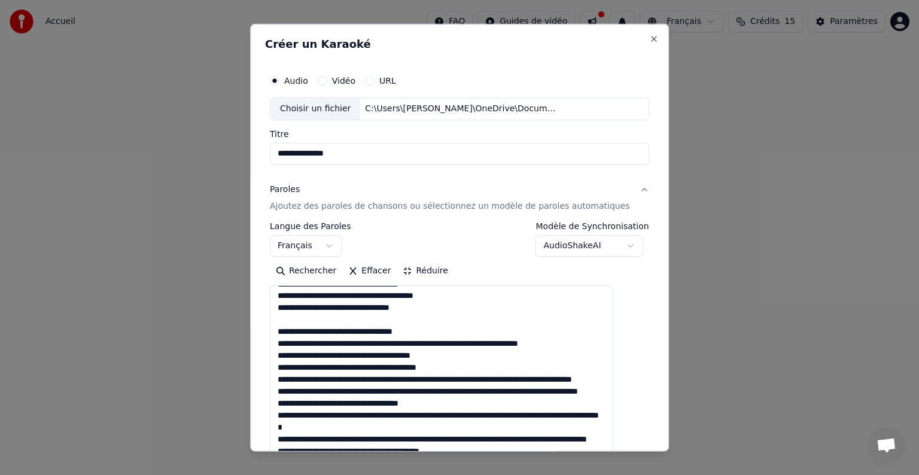
click at [456, 344] on textarea at bounding box center [441, 439] width 343 height 309
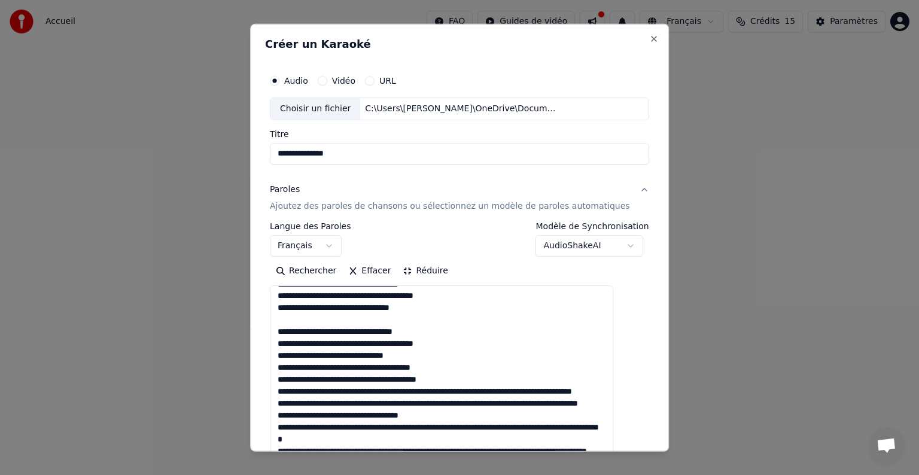
click at [424, 356] on textarea at bounding box center [441, 439] width 343 height 309
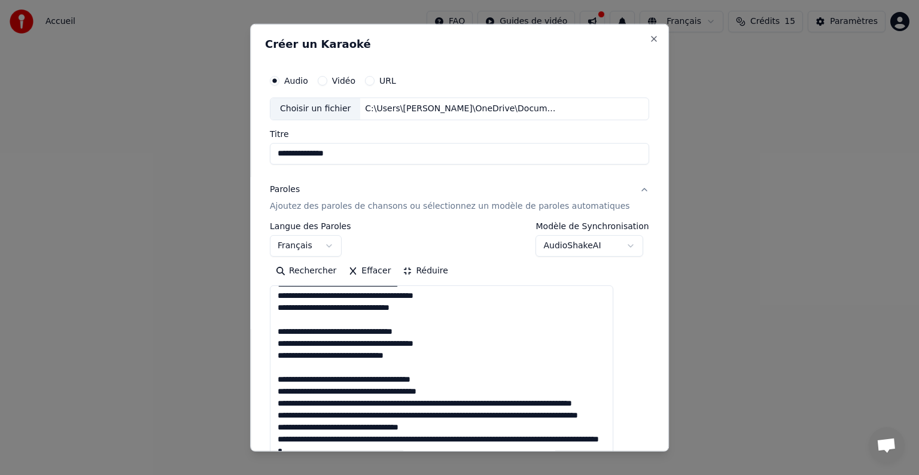
click at [486, 404] on textarea at bounding box center [441, 439] width 343 height 309
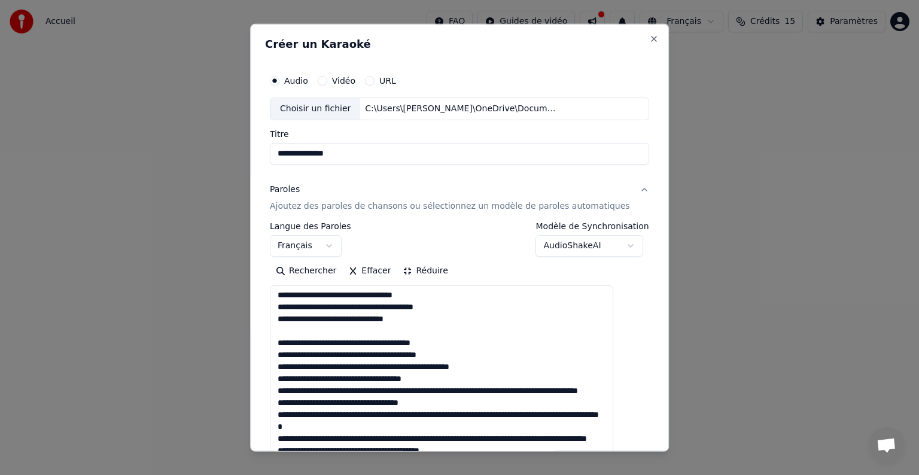
scroll to position [419, 0]
click at [481, 366] on textarea at bounding box center [441, 439] width 343 height 309
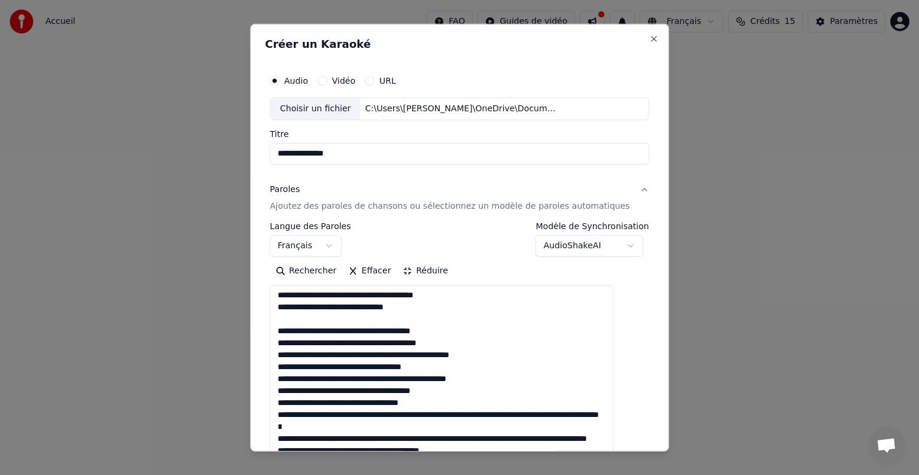
click at [455, 380] on textarea at bounding box center [441, 439] width 343 height 309
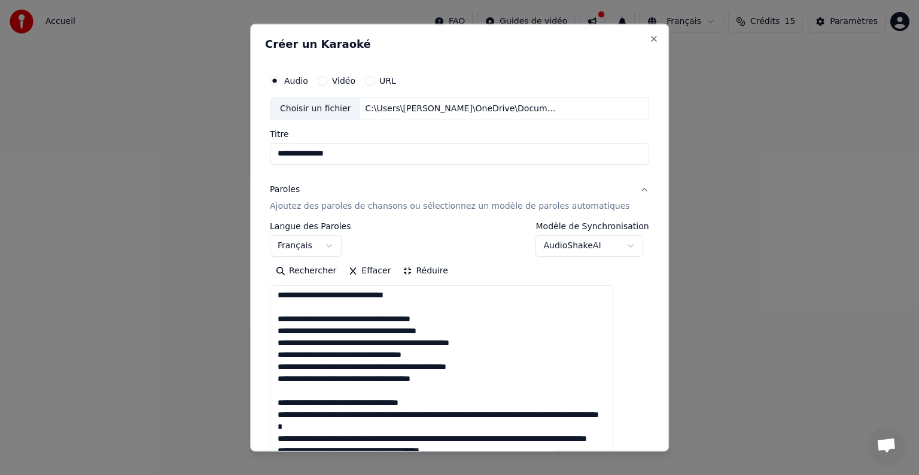
scroll to position [478, 0]
click at [480, 354] on textarea at bounding box center [441, 439] width 343 height 309
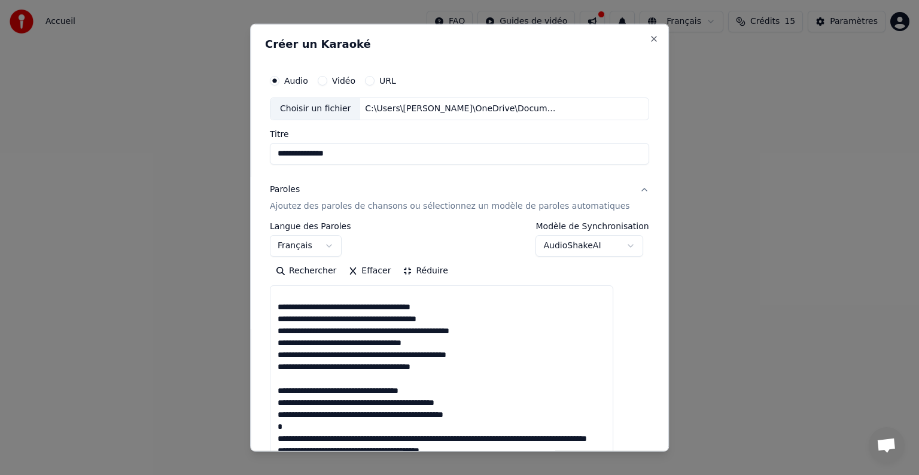
click at [289, 340] on textarea at bounding box center [441, 439] width 343 height 309
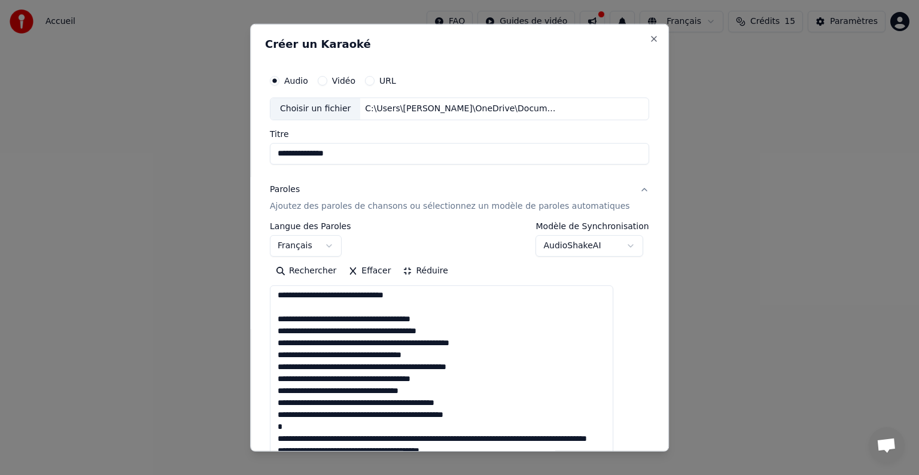
scroll to position [466, 0]
click at [498, 391] on textarea at bounding box center [441, 439] width 343 height 309
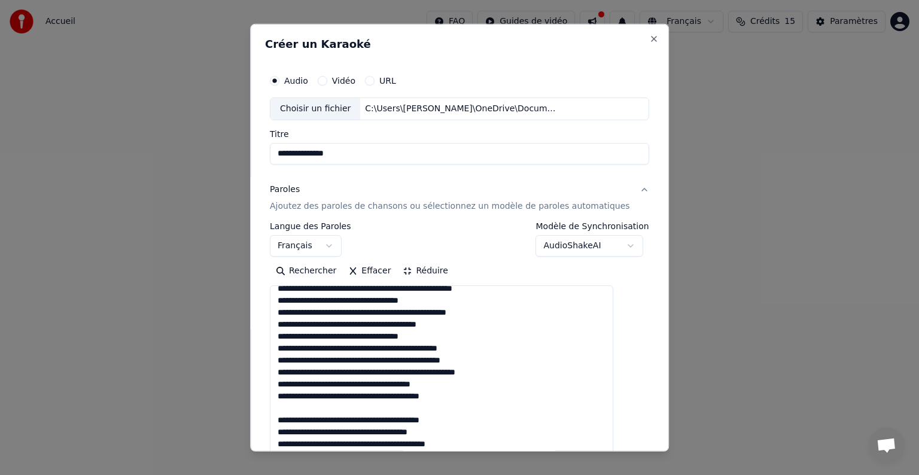
scroll to position [167, 0]
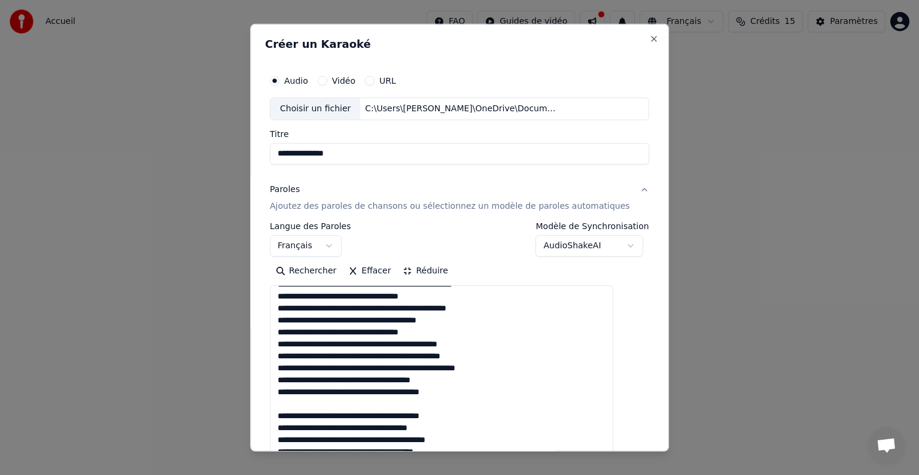
click at [439, 330] on textarea at bounding box center [441, 439] width 343 height 309
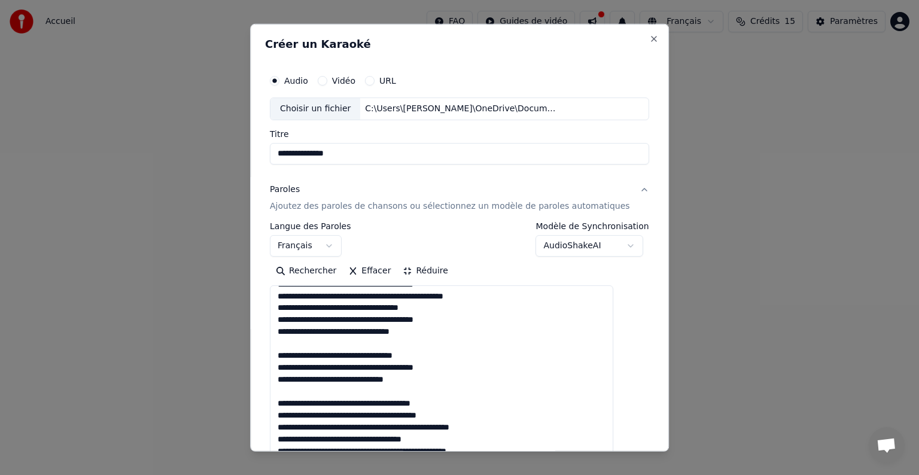
scroll to position [287, 0]
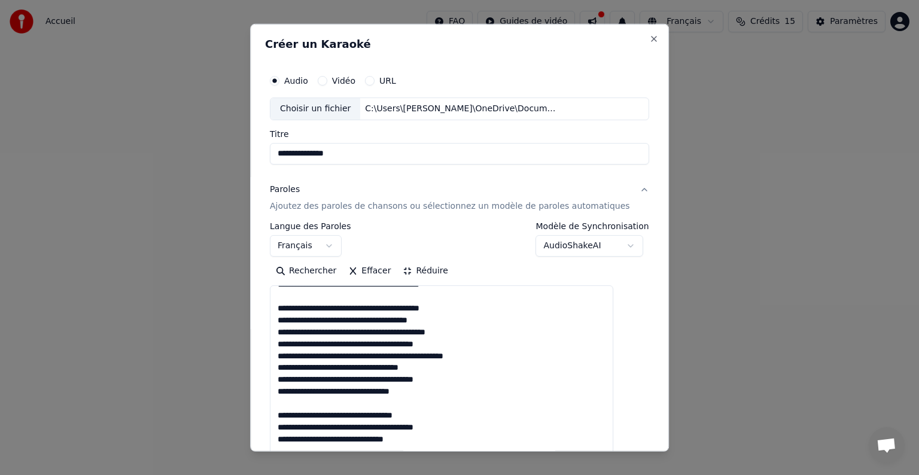
click at [368, 402] on textarea at bounding box center [441, 439] width 343 height 309
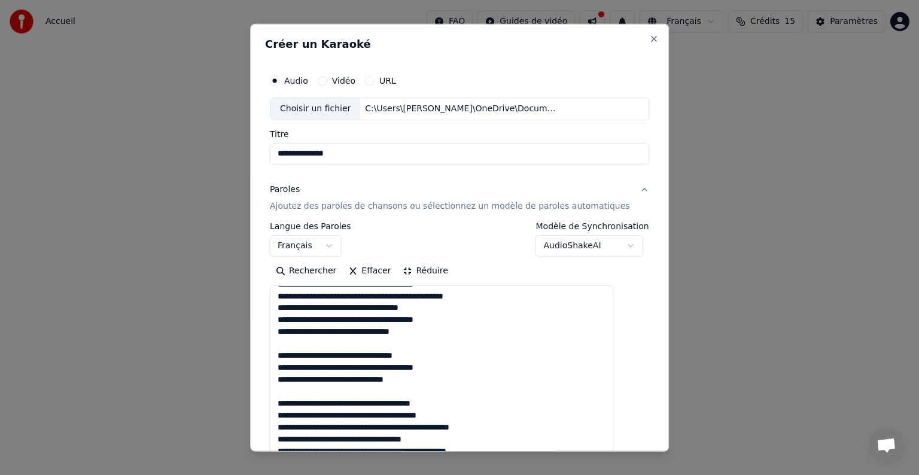
scroll to position [407, 0]
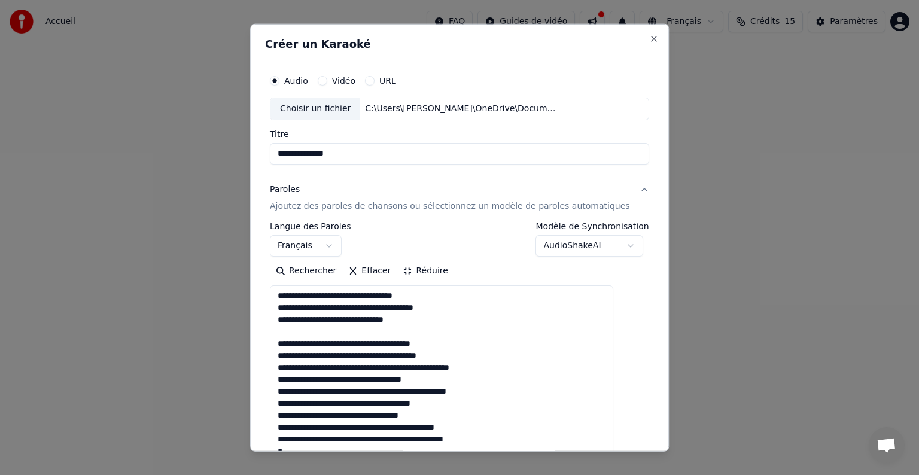
click at [289, 341] on textarea at bounding box center [441, 439] width 343 height 309
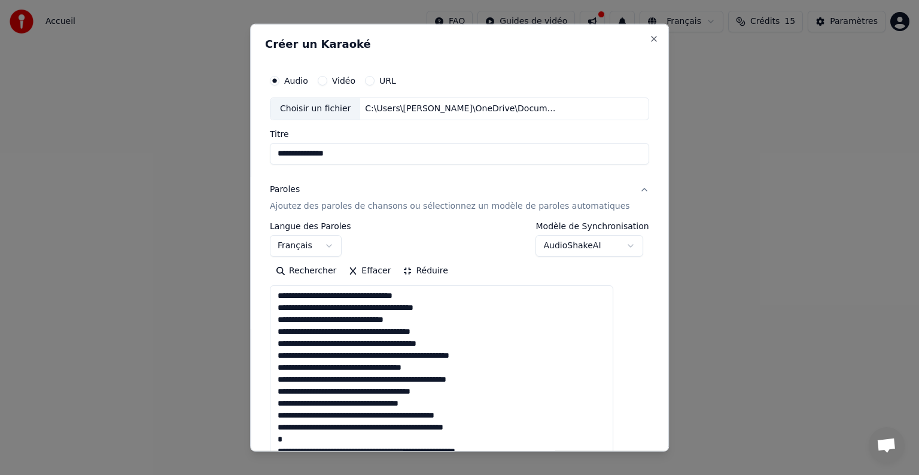
click at [488, 333] on textarea at bounding box center [441, 439] width 343 height 309
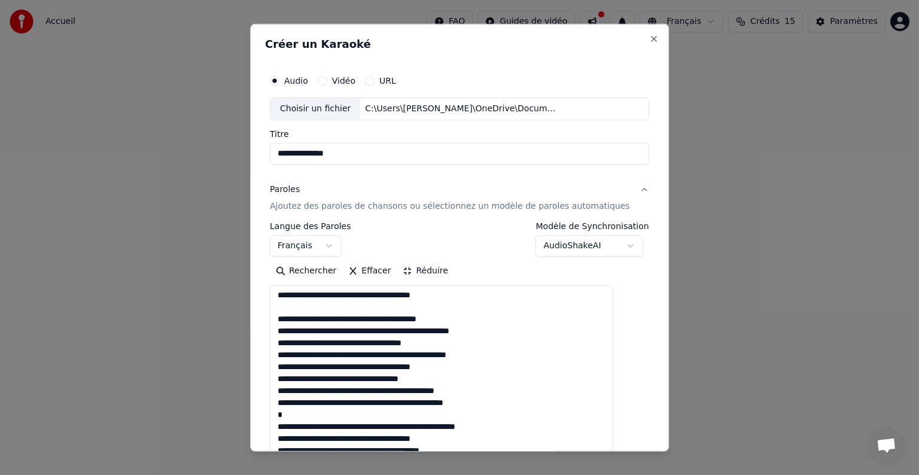
scroll to position [478, 0]
click at [288, 386] on textarea at bounding box center [441, 439] width 343 height 309
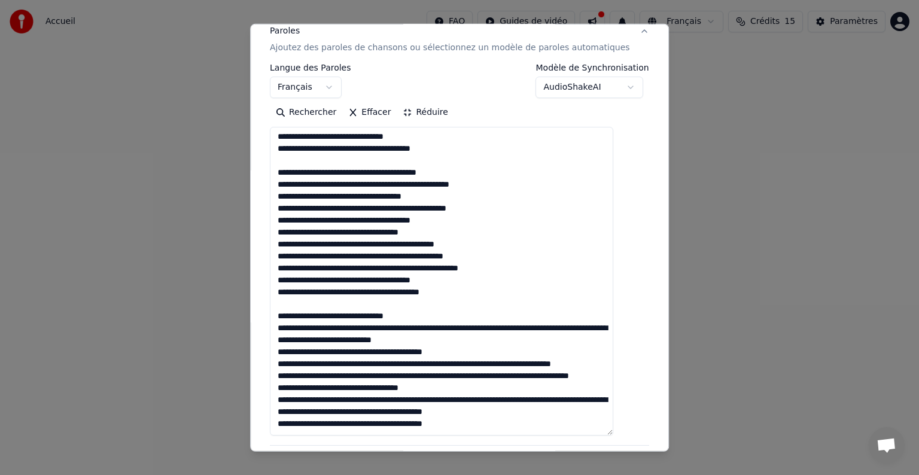
scroll to position [179, 0]
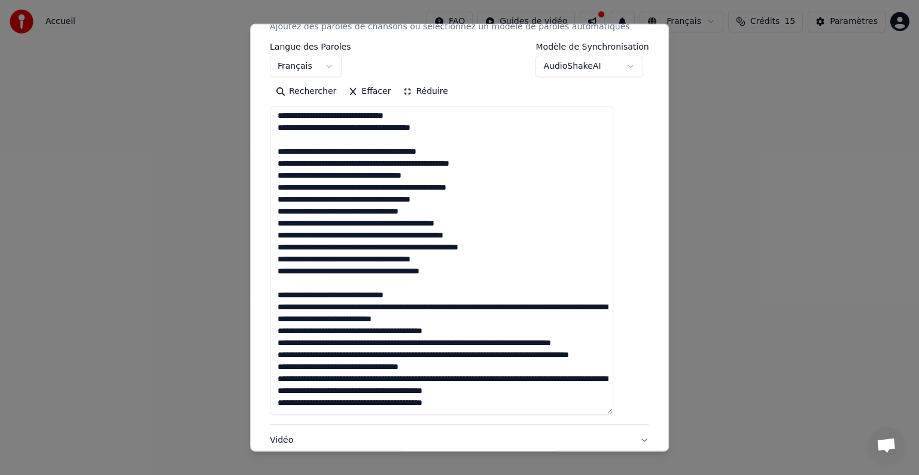
click at [450, 273] on textarea at bounding box center [441, 260] width 343 height 309
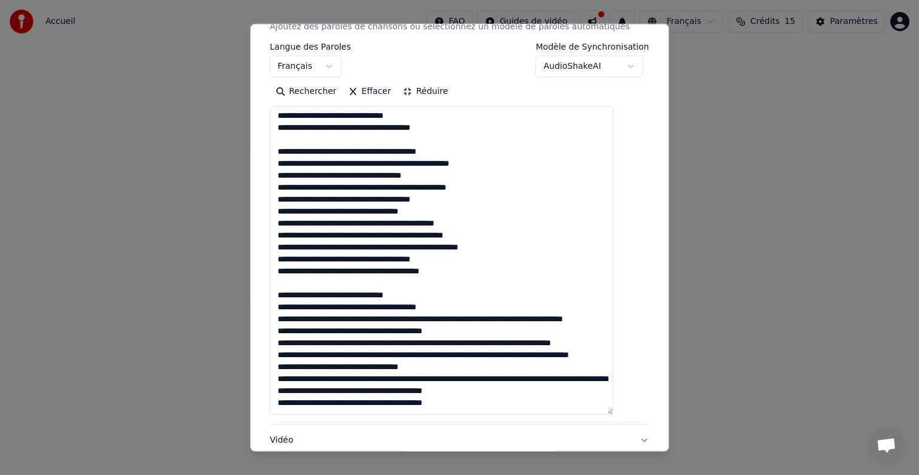
scroll to position [478, 0]
click at [461, 270] on textarea at bounding box center [441, 260] width 343 height 309
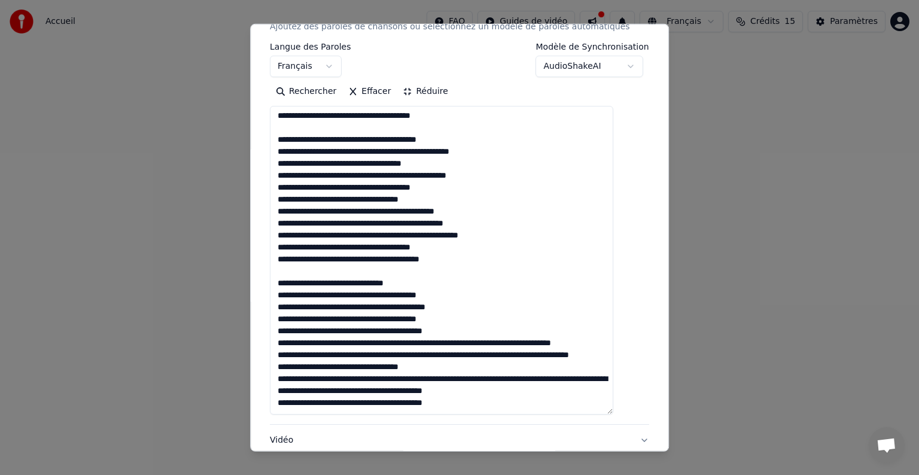
click at [463, 307] on textarea at bounding box center [441, 260] width 343 height 309
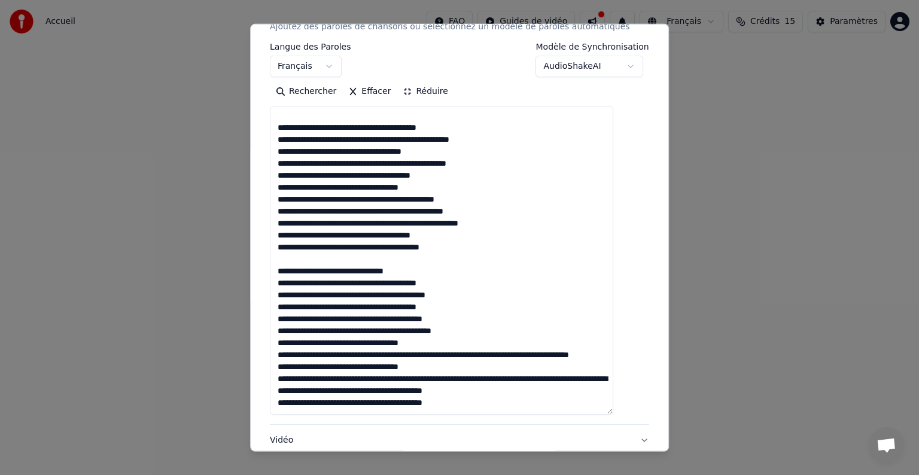
click at [474, 328] on textarea at bounding box center [441, 260] width 343 height 309
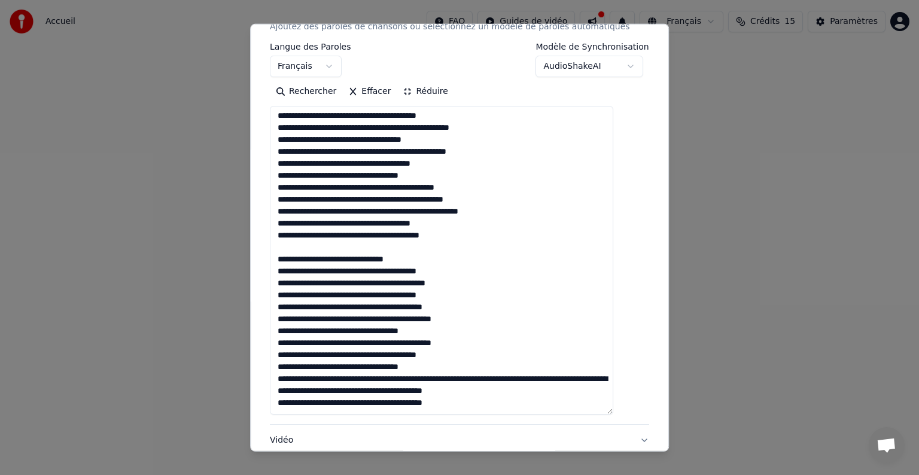
click at [486, 366] on textarea at bounding box center [441, 260] width 343 height 309
click at [499, 376] on textarea at bounding box center [441, 260] width 343 height 309
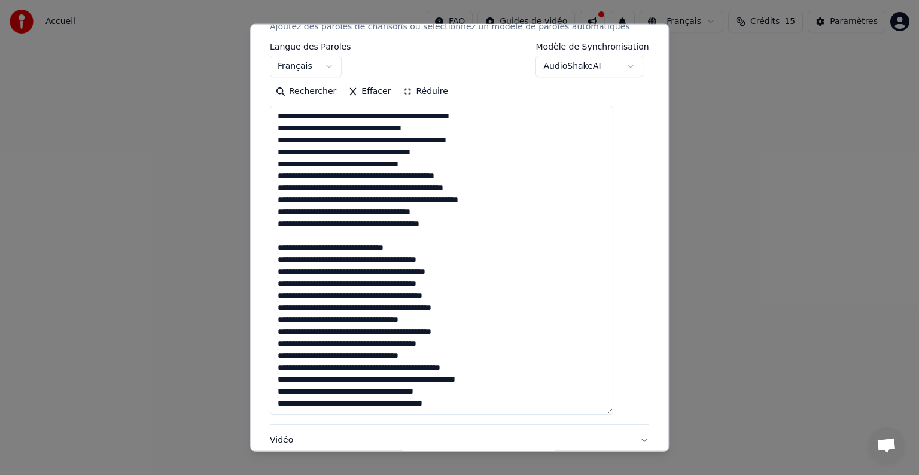
scroll to position [490, 0]
click at [452, 271] on textarea at bounding box center [441, 260] width 343 height 309
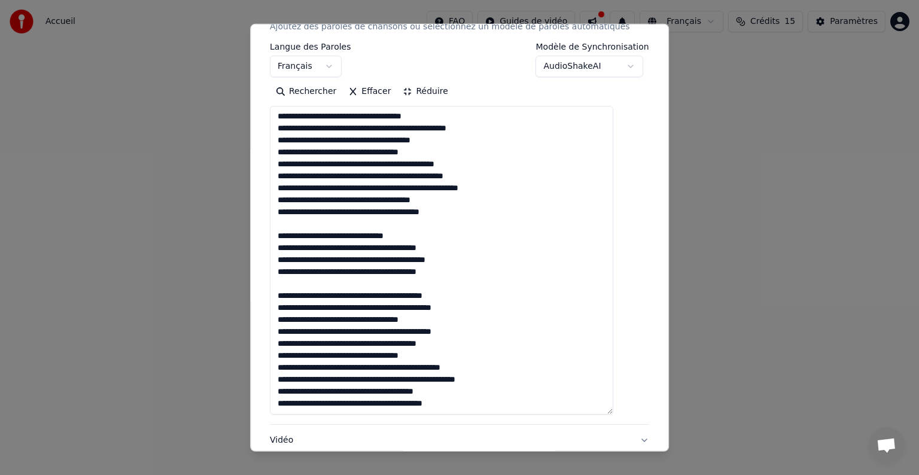
type textarea "**********"
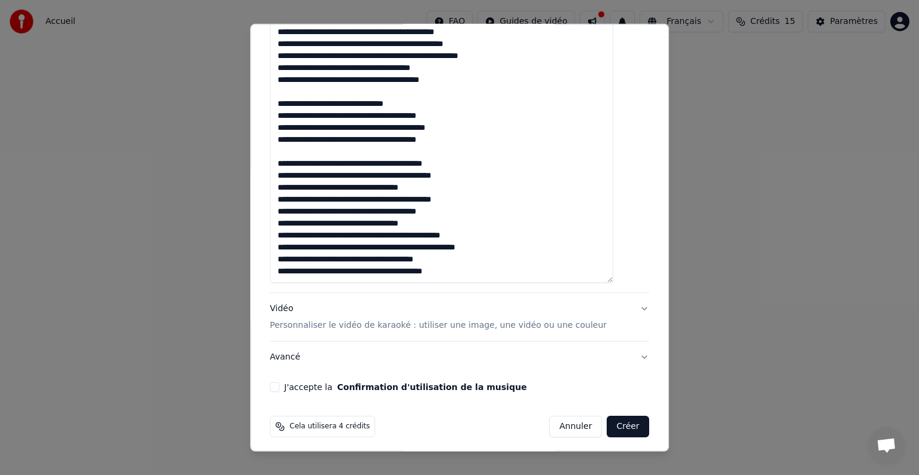
scroll to position [316, 0]
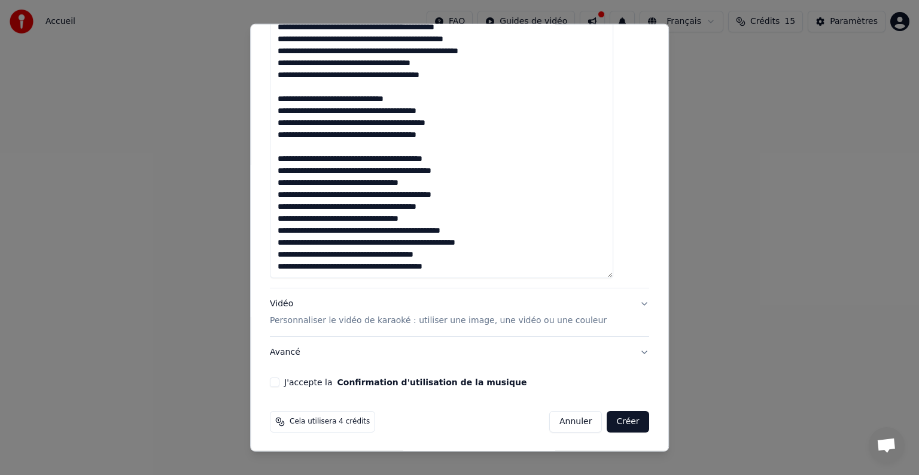
click at [550, 319] on p "Personnaliser le vidéo de karaoké : utiliser une image, une vidéo ou une couleur" at bounding box center [438, 321] width 337 height 12
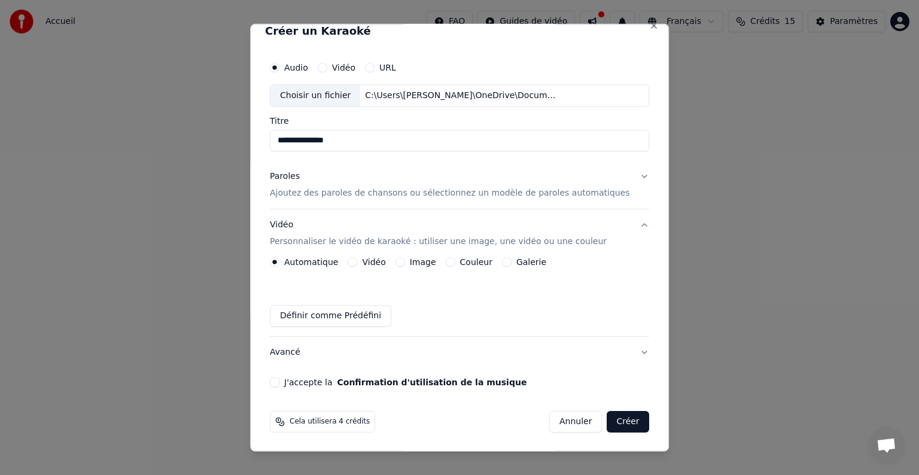
scroll to position [13, 0]
click at [371, 258] on label "Vidéo" at bounding box center [373, 262] width 23 height 8
click at [358, 258] on button "Vidéo" at bounding box center [353, 262] width 10 height 10
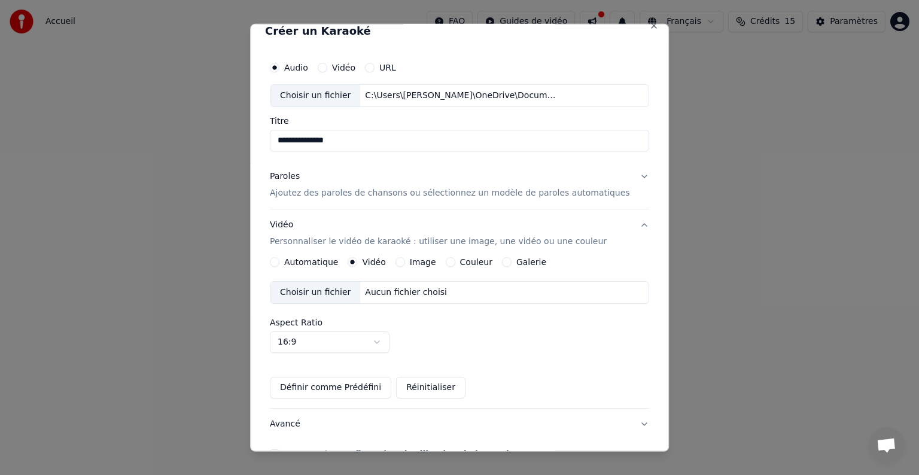
click at [418, 263] on label "Image" at bounding box center [423, 262] width 26 height 8
click at [405, 263] on button "Image" at bounding box center [400, 262] width 10 height 10
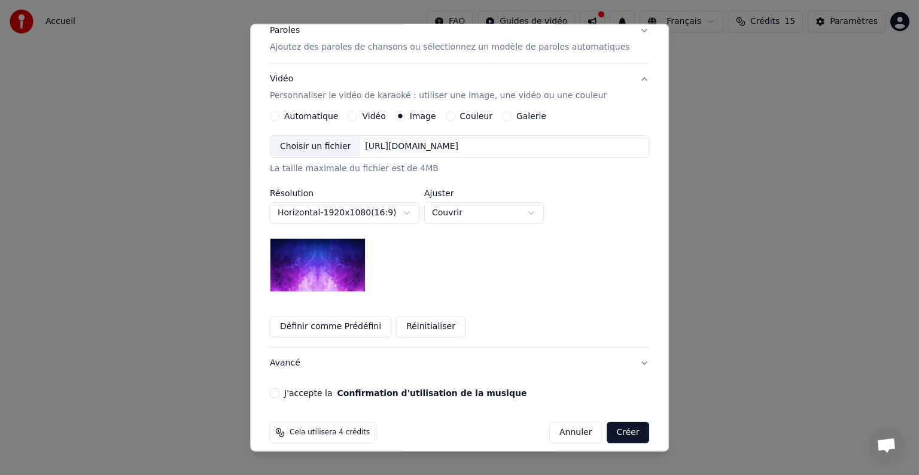
scroll to position [170, 0]
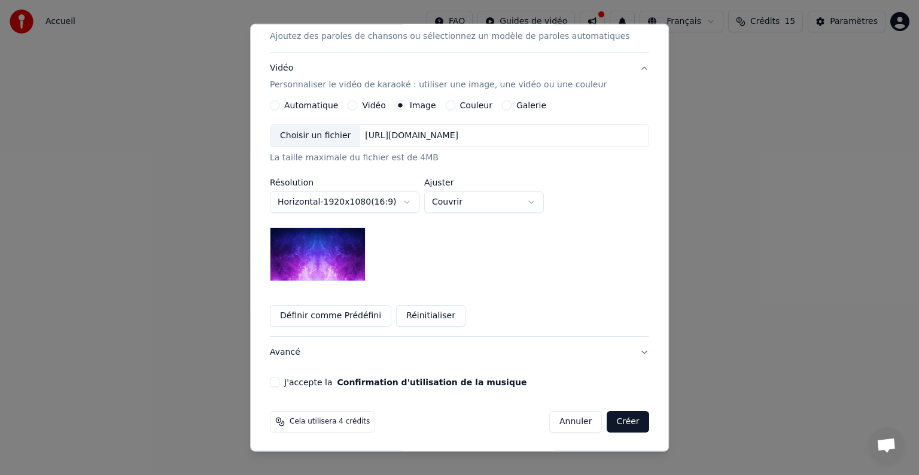
click at [505, 206] on body "**********" at bounding box center [459, 127] width 919 height 254
click at [469, 108] on label "Couleur" at bounding box center [476, 105] width 32 height 8
click at [455, 108] on button "Couleur" at bounding box center [451, 105] width 10 height 10
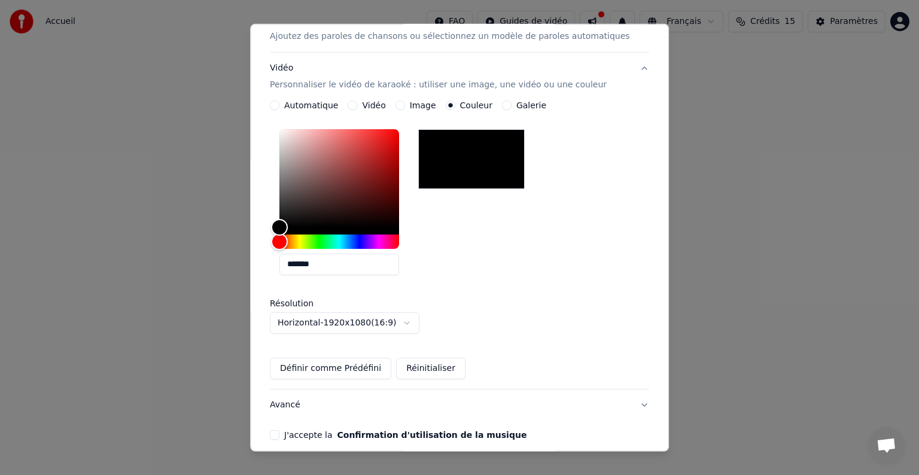
click at [417, 104] on label "Image" at bounding box center [423, 105] width 26 height 8
click at [405, 104] on button "Image" at bounding box center [400, 105] width 10 height 10
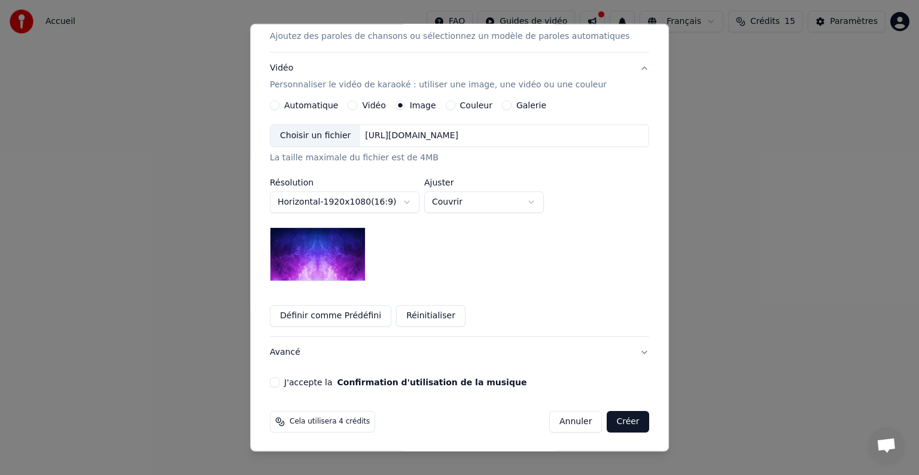
click at [316, 263] on img at bounding box center [318, 254] width 96 height 54
click at [338, 258] on img at bounding box center [318, 254] width 96 height 54
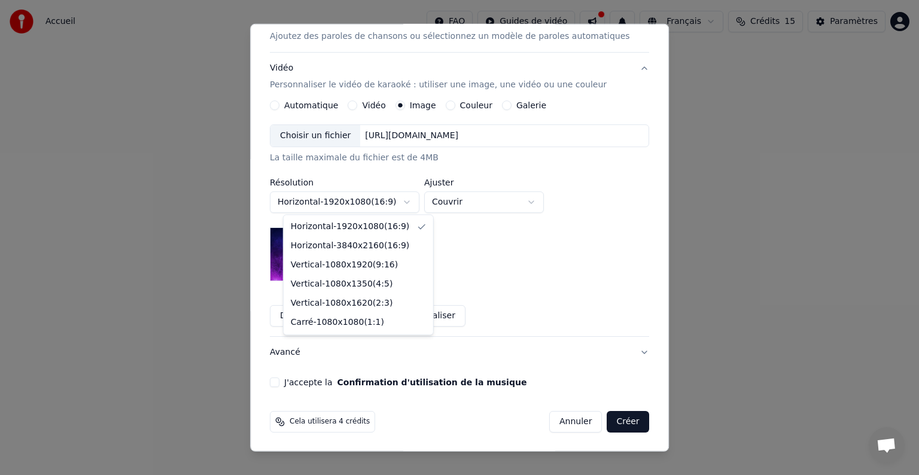
click at [343, 200] on body "**********" at bounding box center [459, 127] width 919 height 254
click at [344, 201] on body "**********" at bounding box center [459, 127] width 919 height 254
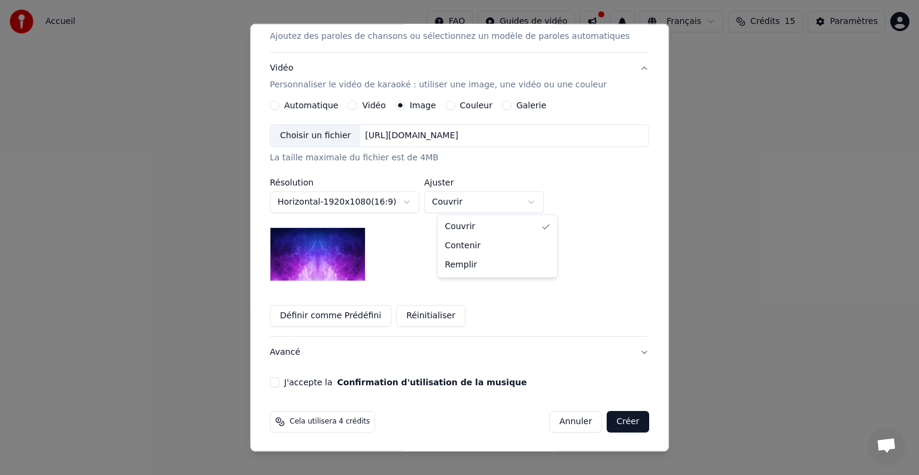
click at [477, 206] on body "**********" at bounding box center [459, 127] width 919 height 254
select select "****"
click at [621, 356] on button "Avancé" at bounding box center [459, 352] width 379 height 31
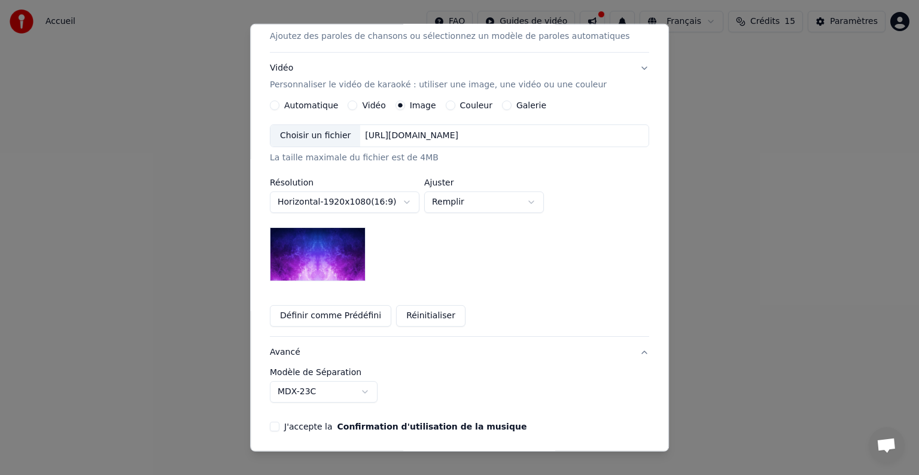
scroll to position [0, 0]
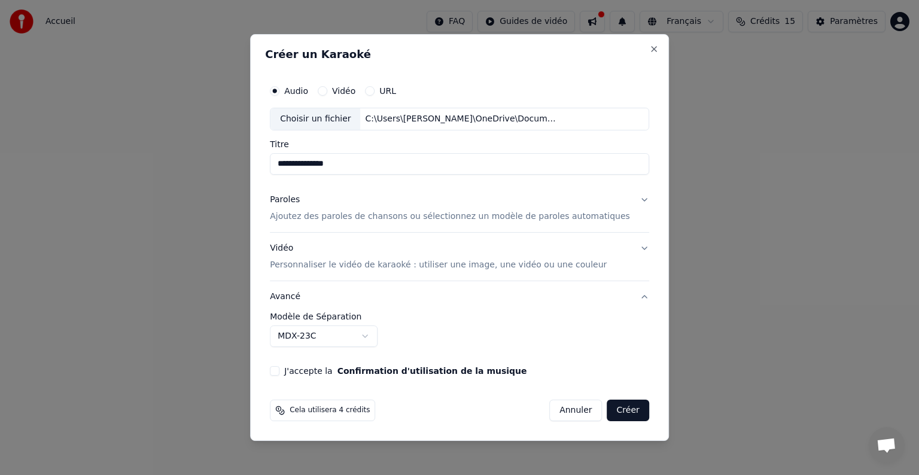
click at [626, 201] on button "Paroles Ajoutez des paroles de chansons ou sélectionnez un modèle de paroles au…" at bounding box center [459, 208] width 379 height 48
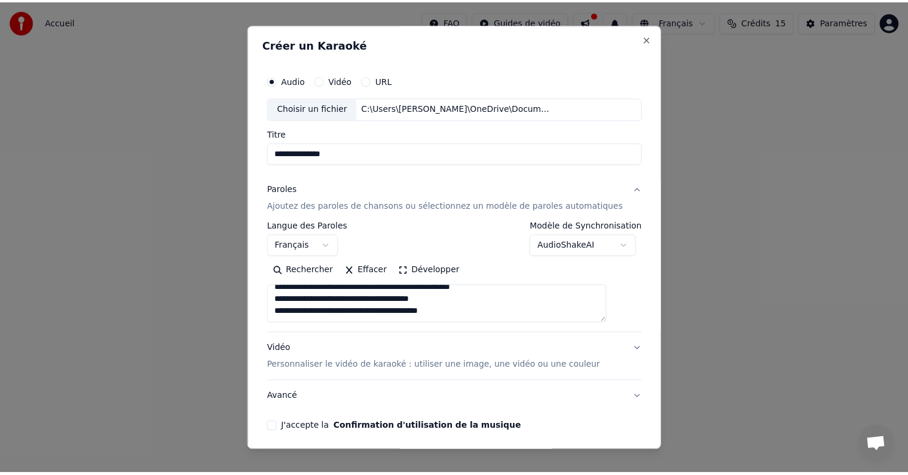
scroll to position [45, 0]
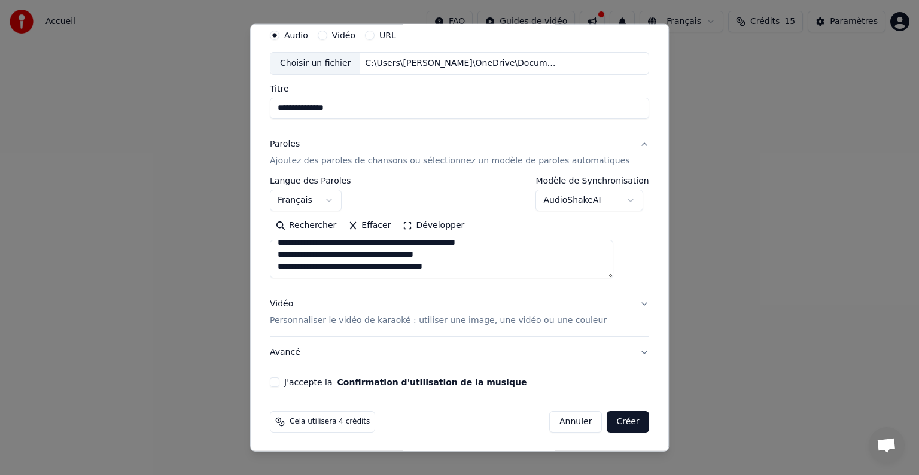
click at [279, 383] on button "J'accepte la Confirmation d'utilisation de la musique" at bounding box center [275, 382] width 10 height 10
click at [612, 428] on button "Créer" at bounding box center [628, 422] width 42 height 22
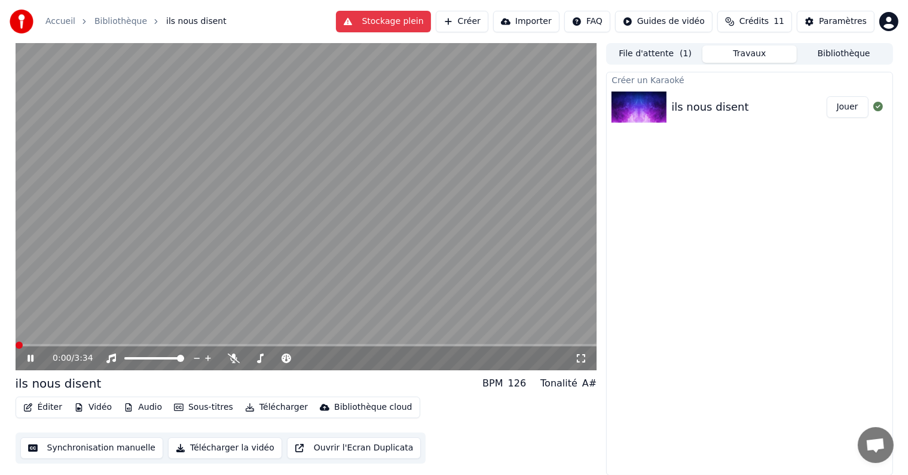
click at [16, 349] on span at bounding box center [19, 344] width 7 height 7
click at [124, 362] on span at bounding box center [127, 358] width 7 height 7
click at [16, 349] on span at bounding box center [19, 344] width 7 height 7
click at [239, 361] on icon at bounding box center [234, 358] width 12 height 10
click at [150, 359] on span at bounding box center [154, 358] width 60 height 2
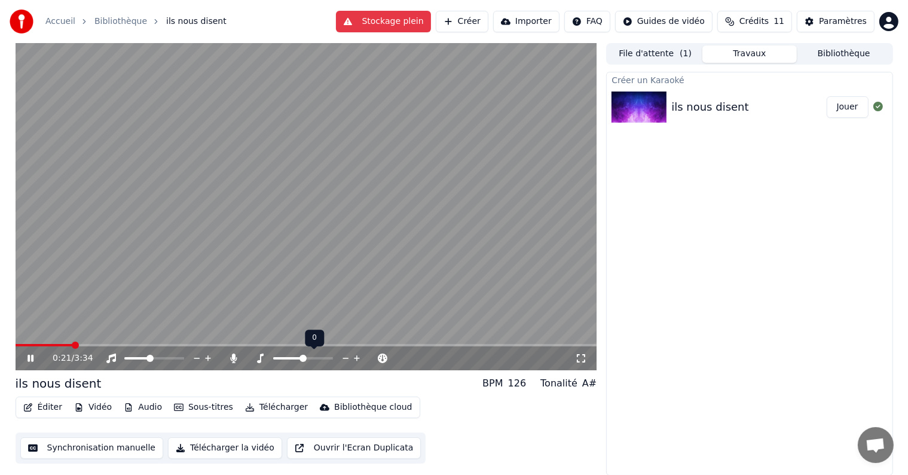
click at [314, 358] on span at bounding box center [303, 358] width 60 height 2
click at [303, 358] on span at bounding box center [293, 358] width 40 height 2
click at [292, 356] on div at bounding box center [314, 358] width 96 height 12
click at [283, 358] on span at bounding box center [278, 358] width 10 height 2
click at [303, 359] on div at bounding box center [314, 358] width 96 height 12
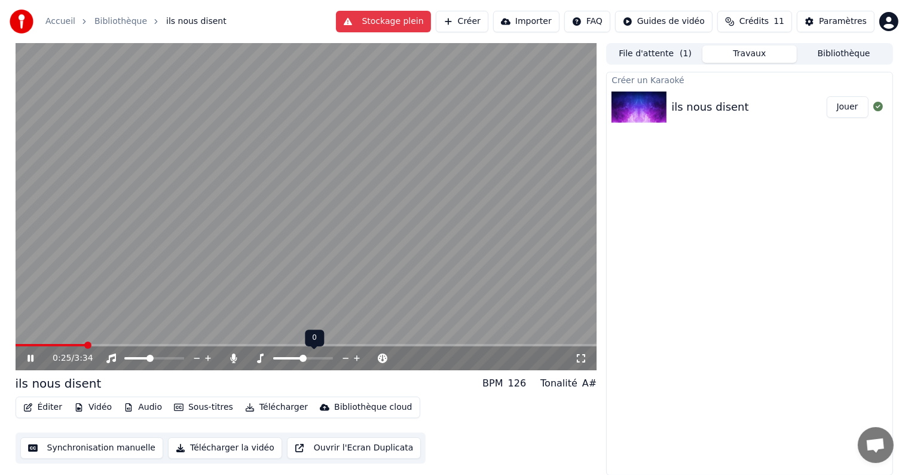
click at [306, 358] on span at bounding box center [303, 358] width 60 height 2
click at [187, 344] on span at bounding box center [307, 345] width 582 height 2
click at [215, 344] on span at bounding box center [307, 345] width 582 height 2
click at [246, 344] on span at bounding box center [307, 345] width 582 height 2
click at [295, 339] on video at bounding box center [307, 206] width 582 height 327
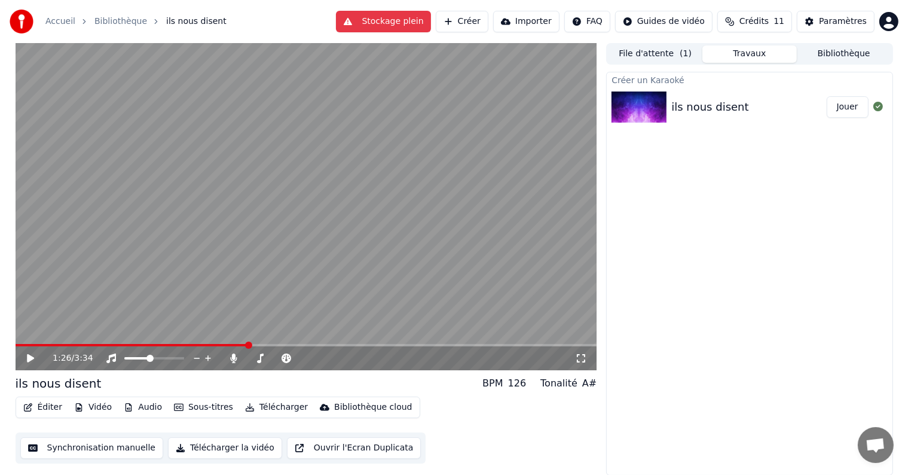
click at [341, 343] on video at bounding box center [307, 206] width 582 height 327
click at [305, 341] on span at bounding box center [304, 344] width 7 height 7
click at [312, 342] on video at bounding box center [307, 206] width 582 height 327
click at [359, 344] on span at bounding box center [355, 344] width 7 height 7
drag, startPoint x: 388, startPoint y: 347, endPoint x: 368, endPoint y: 337, distance: 21.7
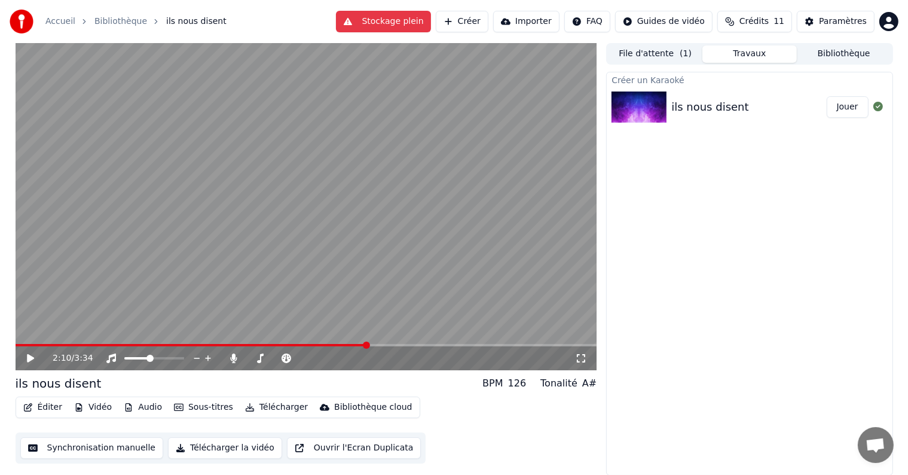
click at [428, 347] on div "2:10 / 3:34" at bounding box center [307, 358] width 582 height 24
click at [474, 341] on span at bounding box center [470, 344] width 7 height 7
click at [34, 356] on icon at bounding box center [39, 358] width 28 height 10
drag, startPoint x: 29, startPoint y: 356, endPoint x: 121, endPoint y: 306, distance: 105.2
click at [31, 356] on icon at bounding box center [31, 358] width 6 height 7
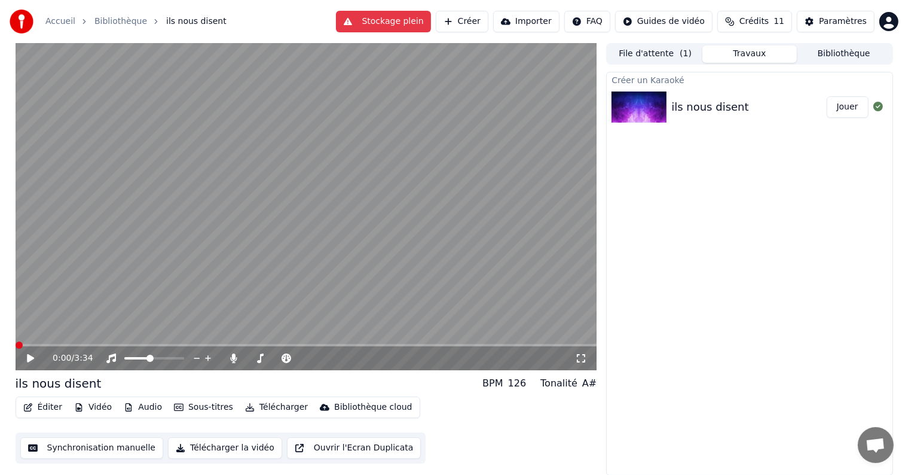
click at [16, 344] on span at bounding box center [19, 344] width 7 height 7
drag, startPoint x: 29, startPoint y: 358, endPoint x: 60, endPoint y: 359, distance: 31.1
click at [29, 358] on icon at bounding box center [30, 358] width 7 height 8
click at [74, 342] on span at bounding box center [74, 344] width 7 height 7
click at [102, 346] on span at bounding box center [104, 344] width 7 height 7
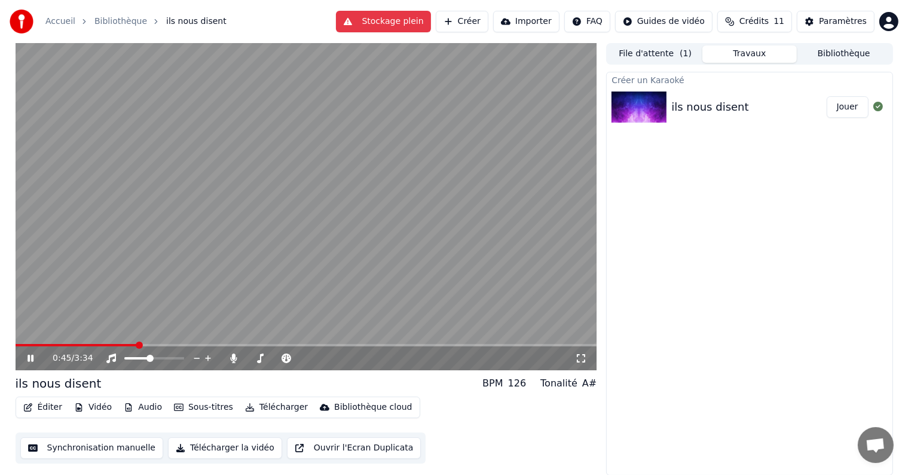
click at [139, 347] on span at bounding box center [139, 344] width 7 height 7
click at [187, 343] on span at bounding box center [187, 344] width 7 height 7
click at [391, 341] on span at bounding box center [388, 344] width 7 height 7
click at [397, 344] on span at bounding box center [307, 345] width 582 height 2
click at [413, 346] on span at bounding box center [411, 344] width 7 height 7
